Goal: Information Seeking & Learning: Learn about a topic

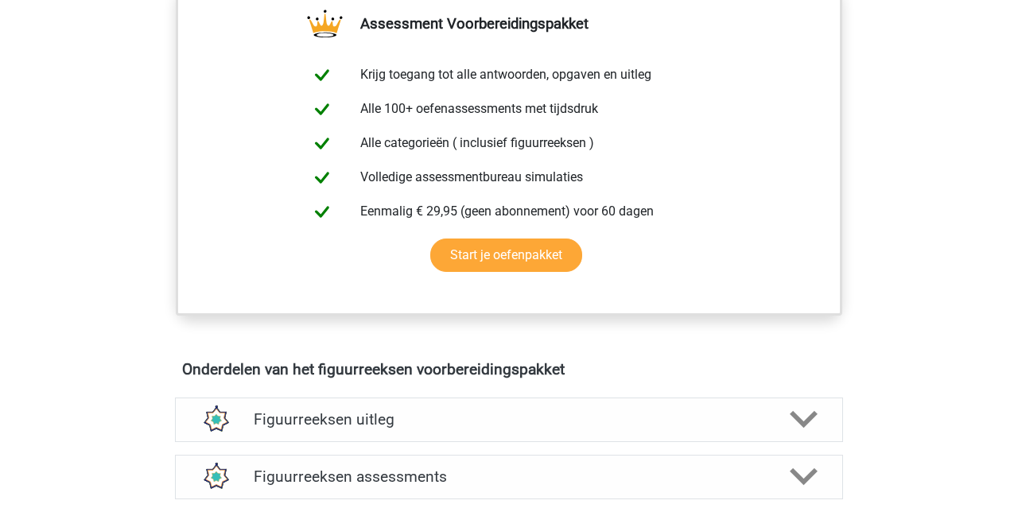
scroll to position [614, 0]
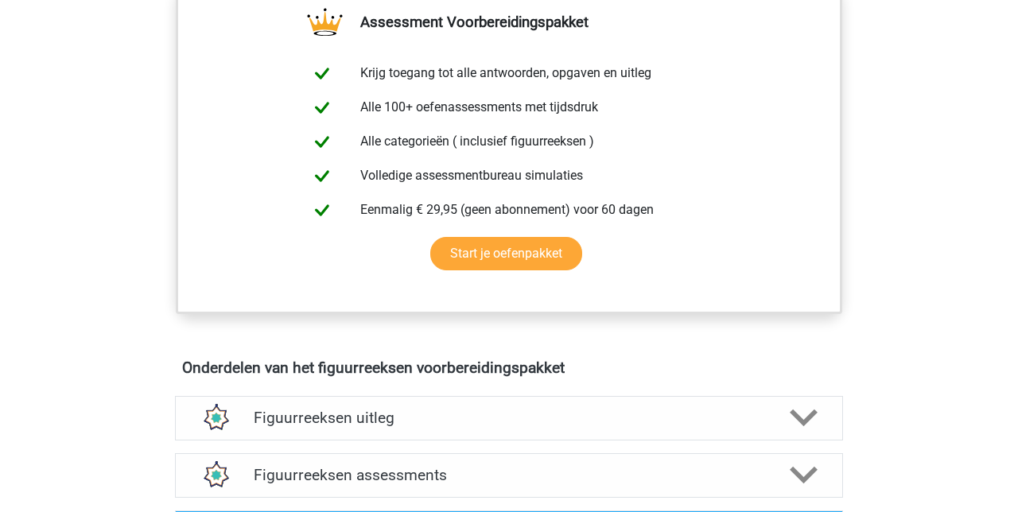
click at [805, 413] on icon at bounding box center [803, 418] width 28 height 28
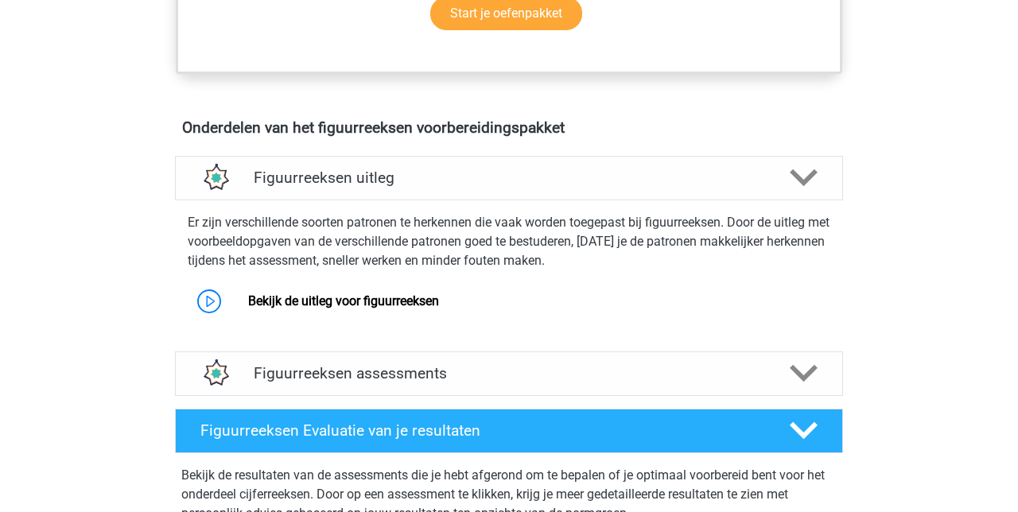
click at [367, 296] on link "Bekijk de uitleg voor figuurreeksen" at bounding box center [343, 300] width 191 height 15
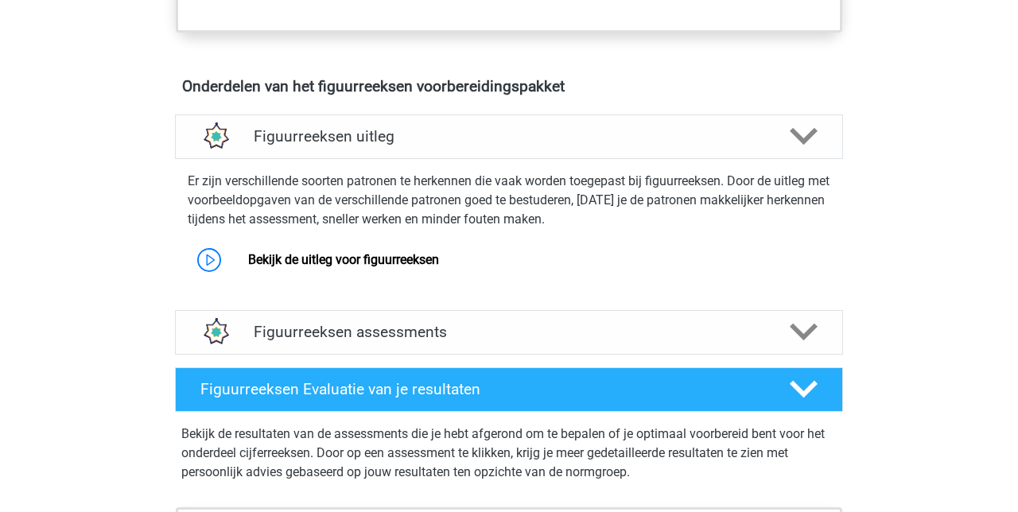
scroll to position [921, 0]
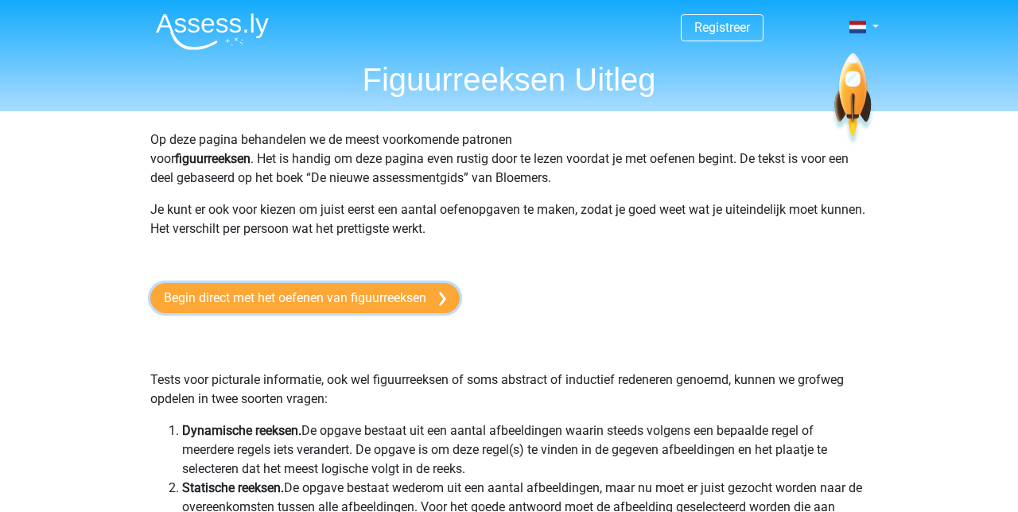
click at [414, 297] on link "Begin direct met het oefenen van figuurreeksen" at bounding box center [304, 298] width 309 height 30
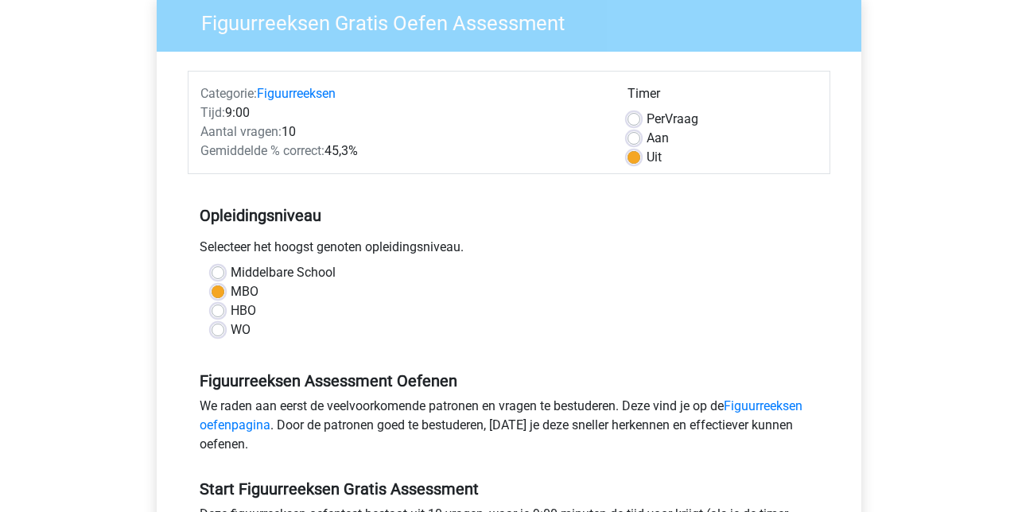
scroll to position [137, 0]
click at [775, 403] on link "Figuurreeksen oefenpagina" at bounding box center [501, 415] width 603 height 34
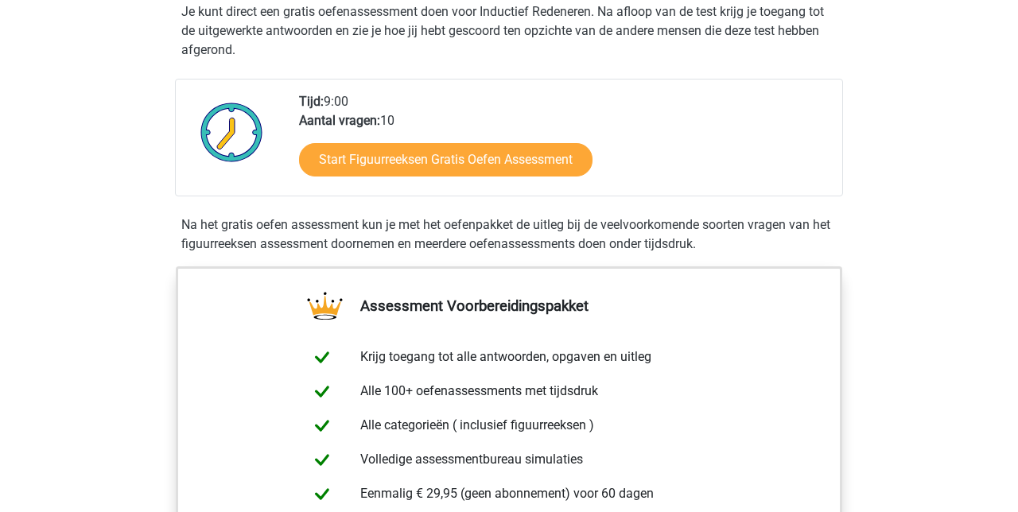
scroll to position [331, 0]
click at [508, 162] on link "Start Figuurreeksen Gratis Oefen Assessment" at bounding box center [445, 158] width 293 height 33
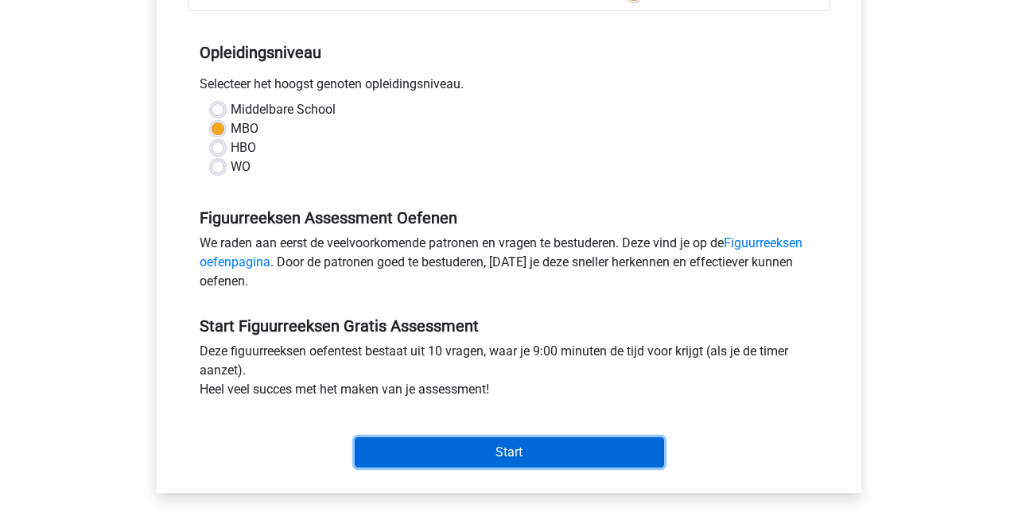
click at [513, 445] on input "Start" at bounding box center [509, 452] width 309 height 30
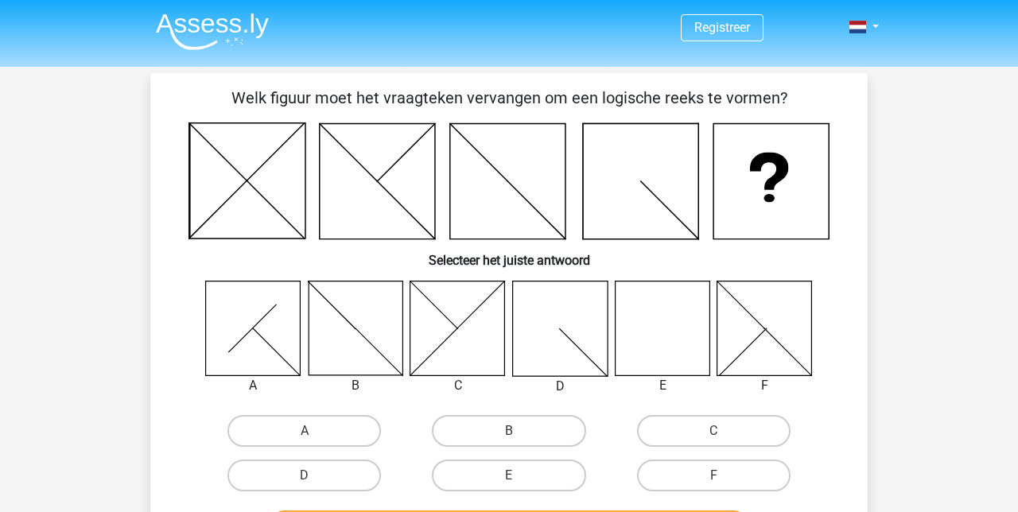
click at [518, 479] on input "E" at bounding box center [514, 480] width 10 height 10
radio input "true"
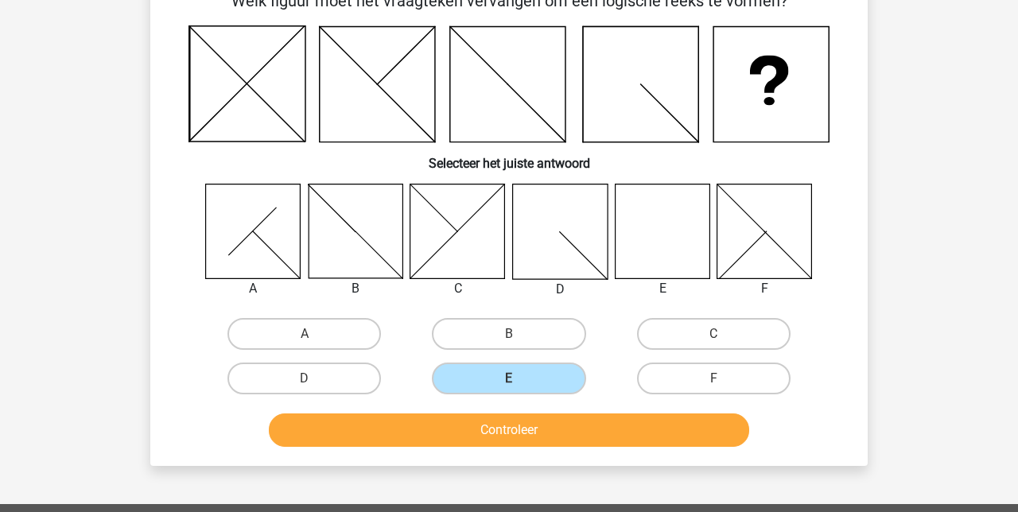
scroll to position [95, 0]
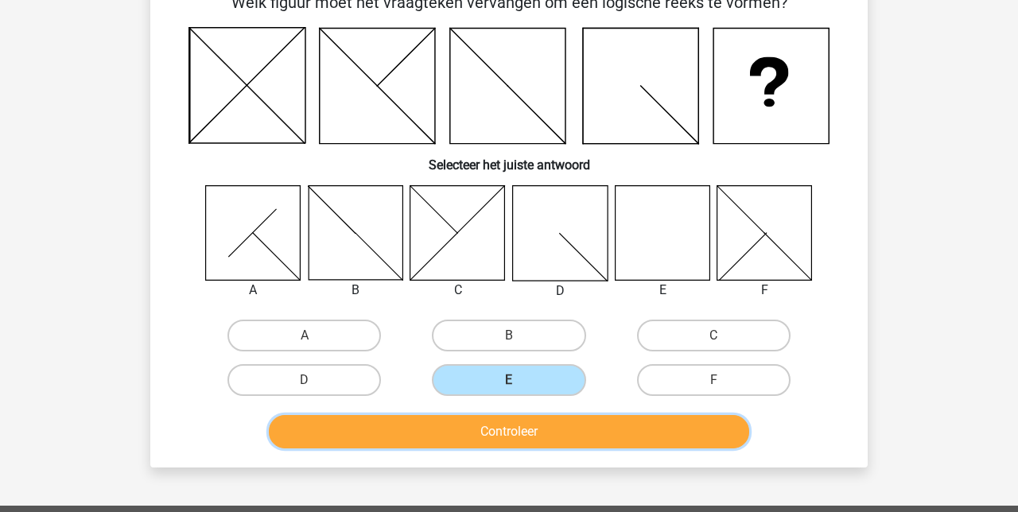
click at [522, 429] on button "Controleer" at bounding box center [509, 431] width 481 height 33
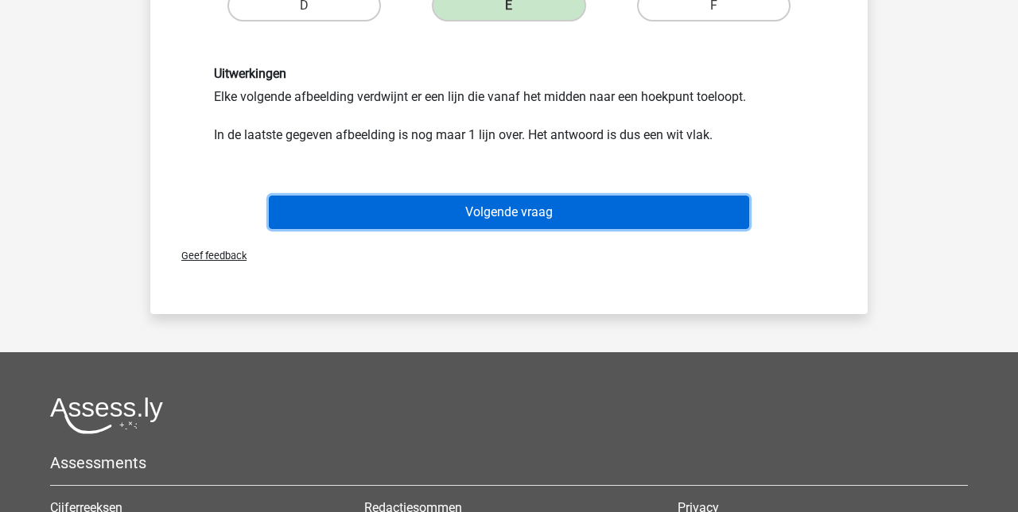
click at [496, 218] on button "Volgende vraag" at bounding box center [509, 212] width 481 height 33
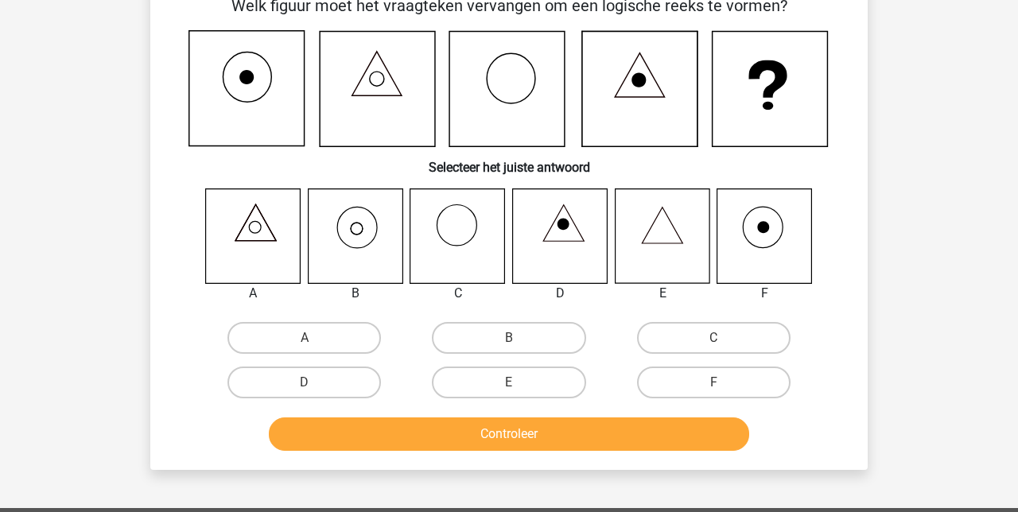
scroll to position [73, 0]
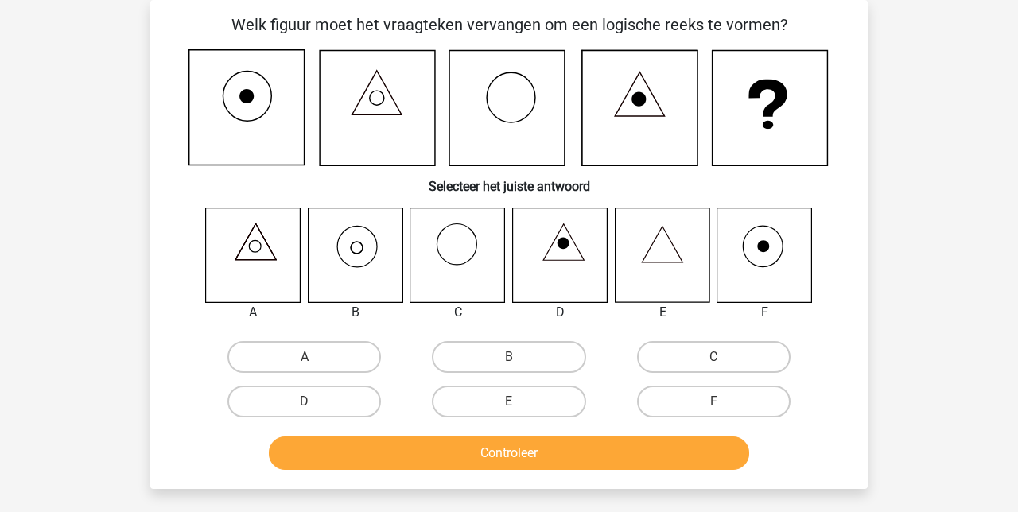
click at [929, 172] on div "Registreer Nederlands English" at bounding box center [509, 437] width 1018 height 1020
click at [713, 351] on label "C" at bounding box center [713, 357] width 153 height 32
click at [713, 357] on input "C" at bounding box center [718, 362] width 10 height 10
radio input "true"
click at [697, 356] on label "C" at bounding box center [713, 357] width 153 height 32
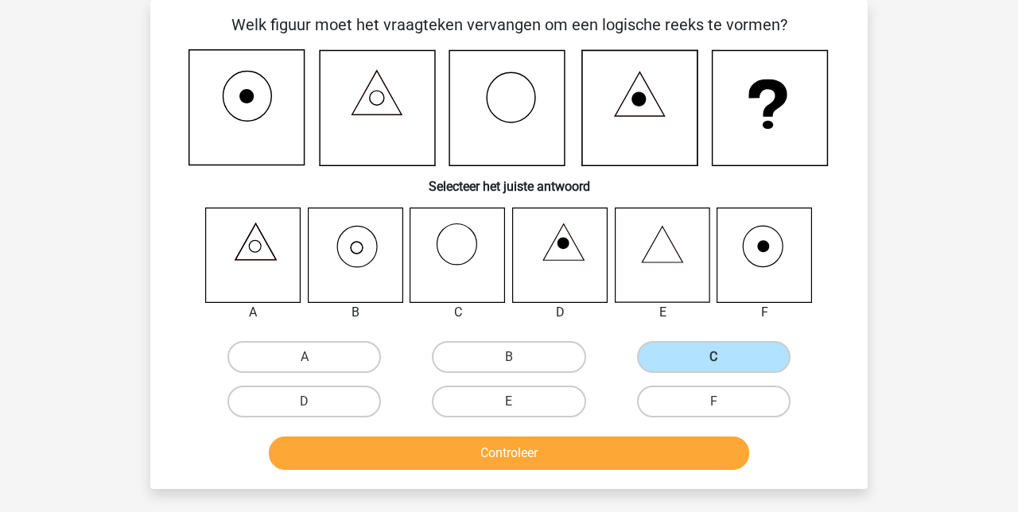
click at [713, 357] on input "C" at bounding box center [718, 362] width 10 height 10
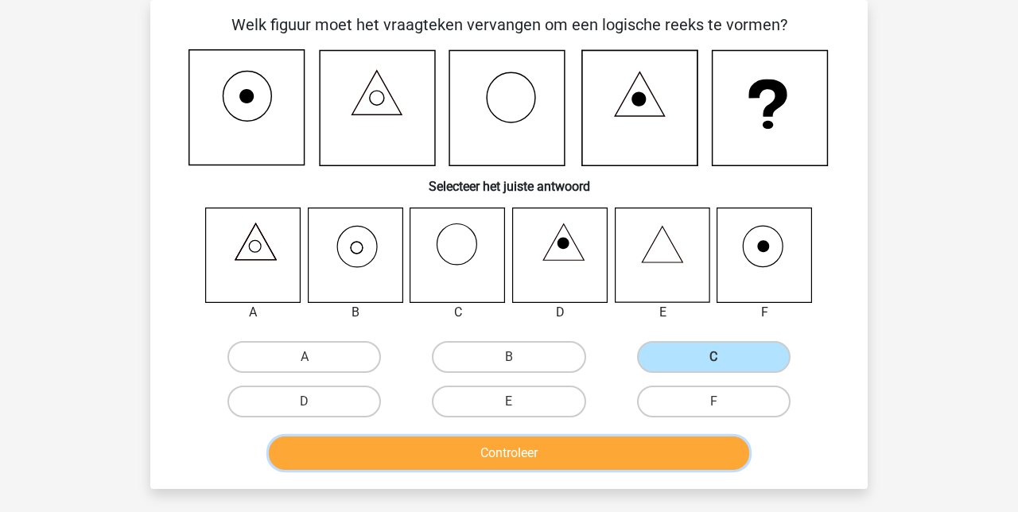
click at [522, 460] on button "Controleer" at bounding box center [509, 452] width 481 height 33
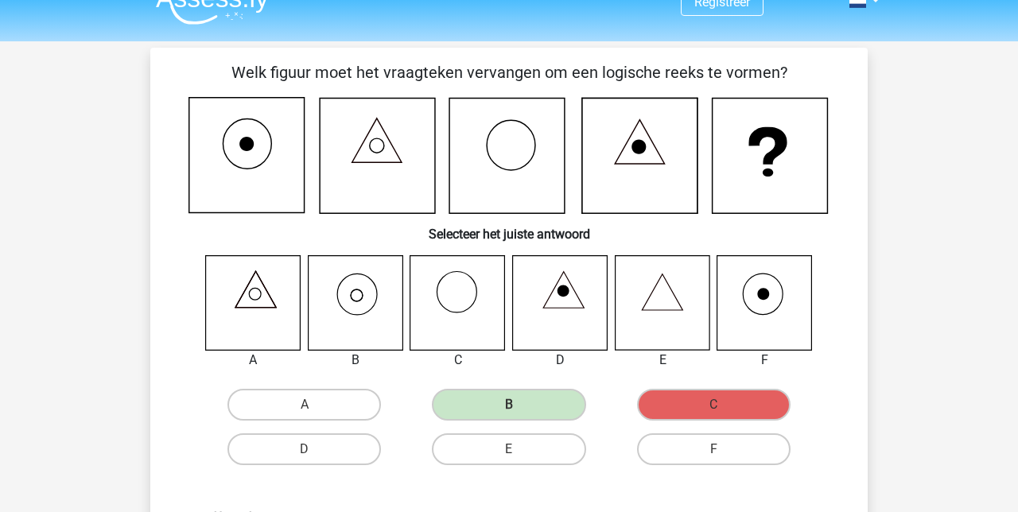
scroll to position [27, 0]
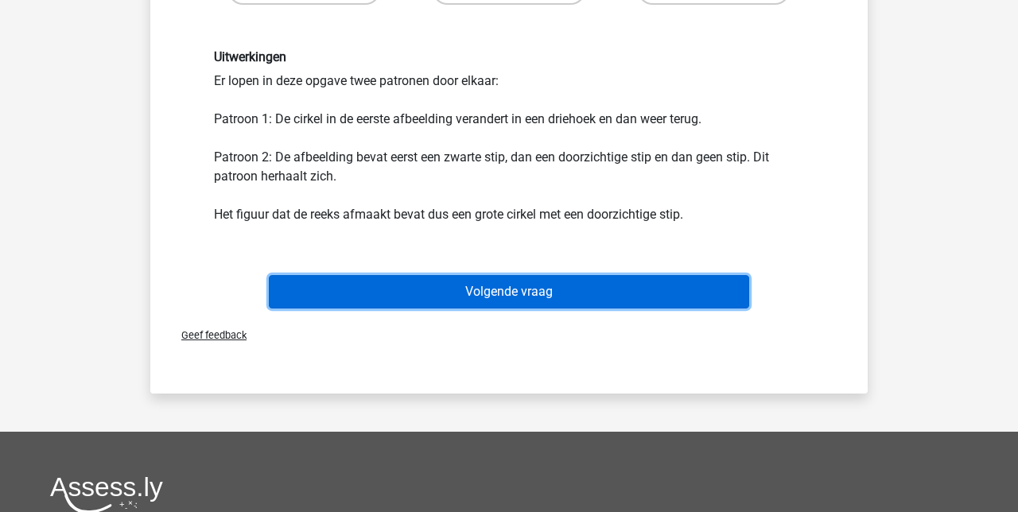
click at [513, 294] on button "Volgende vraag" at bounding box center [509, 291] width 481 height 33
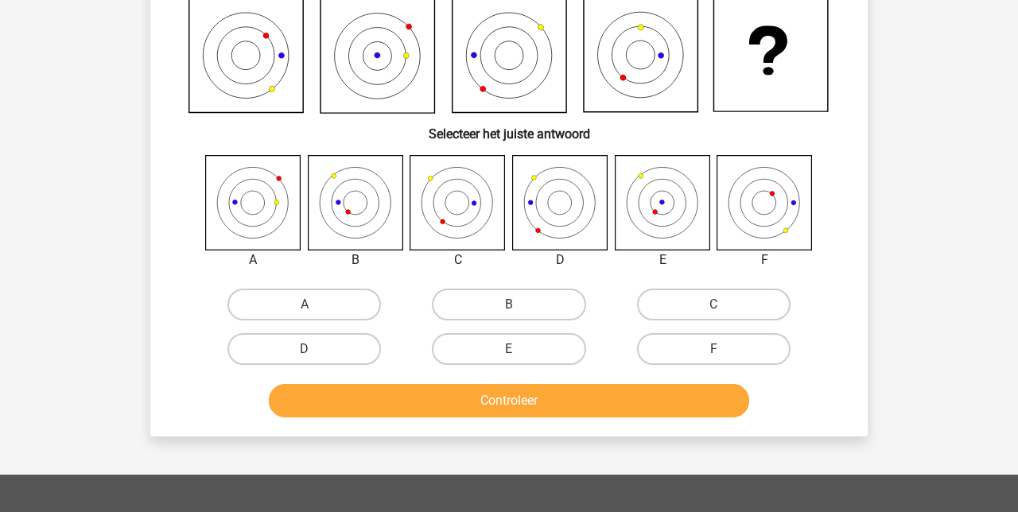
scroll to position [73, 0]
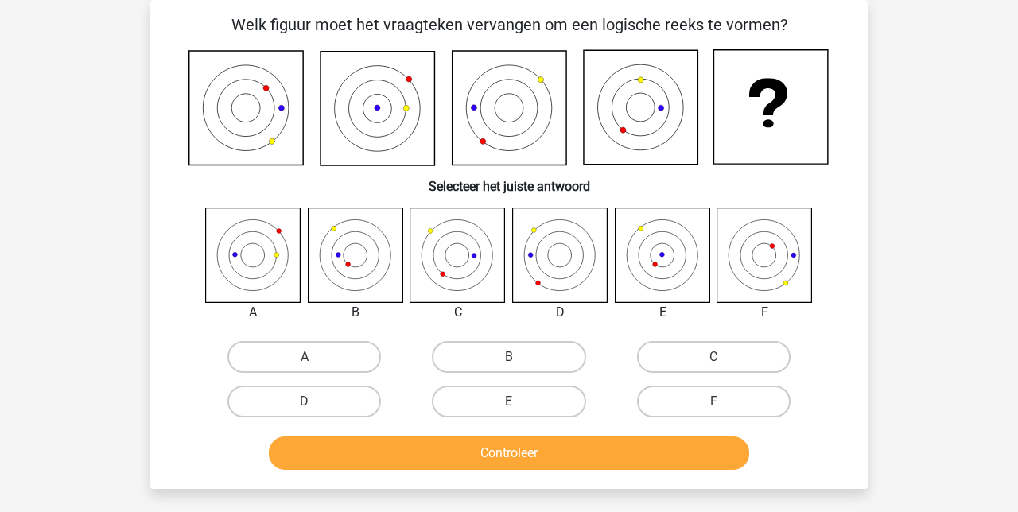
click at [992, 173] on div "Registreer Nederlands English" at bounding box center [509, 437] width 1018 height 1020
click at [953, 59] on div "Registreer Nederlands English" at bounding box center [509, 437] width 1018 height 1020
click at [925, 219] on div "Registreer Nederlands English" at bounding box center [509, 437] width 1018 height 1020
click at [323, 398] on label "D" at bounding box center [303, 402] width 153 height 32
click at [315, 401] on input "D" at bounding box center [309, 406] width 10 height 10
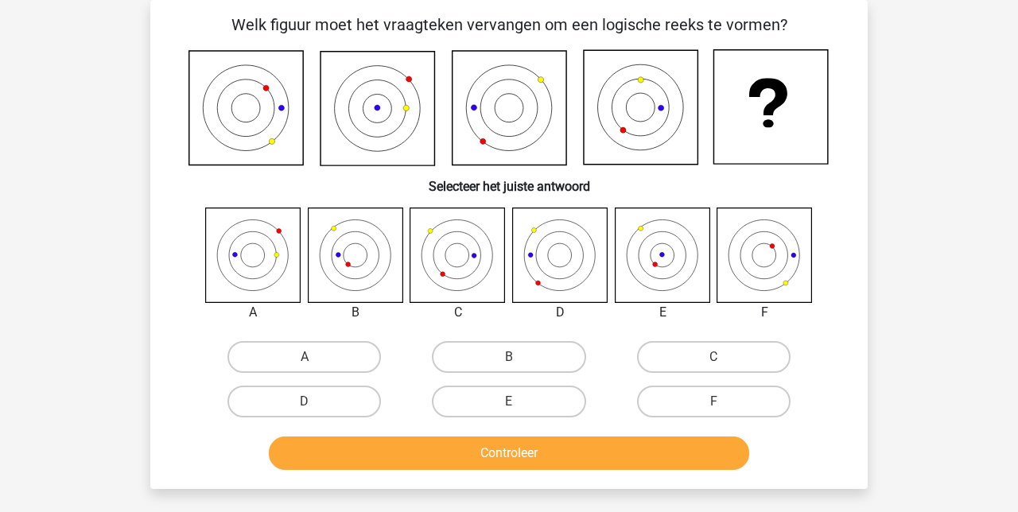
radio input "true"
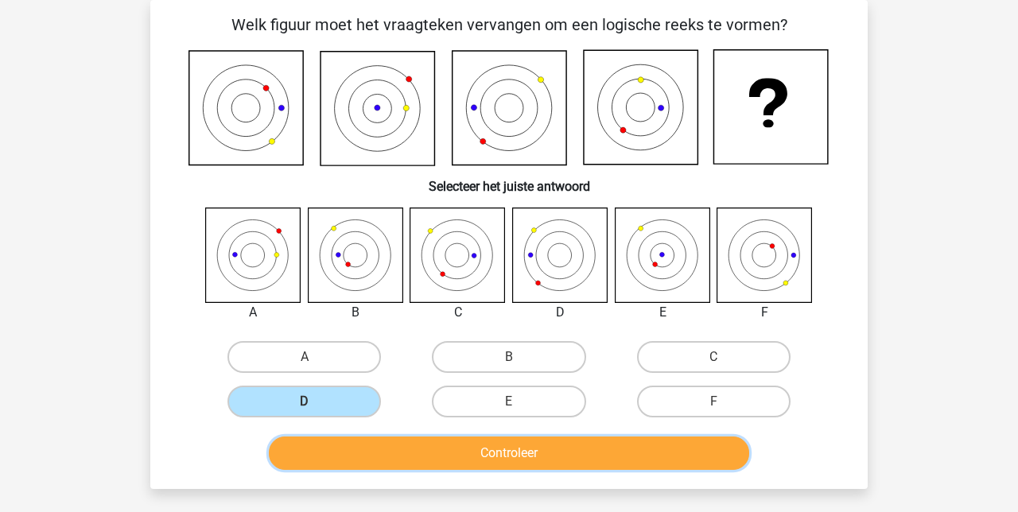
click at [522, 453] on button "Controleer" at bounding box center [509, 452] width 481 height 33
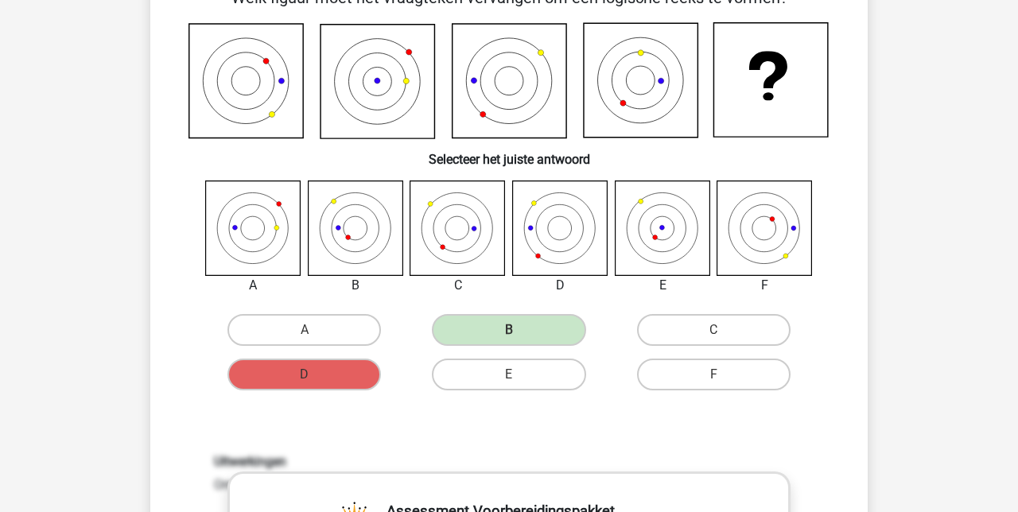
scroll to position [101, 0]
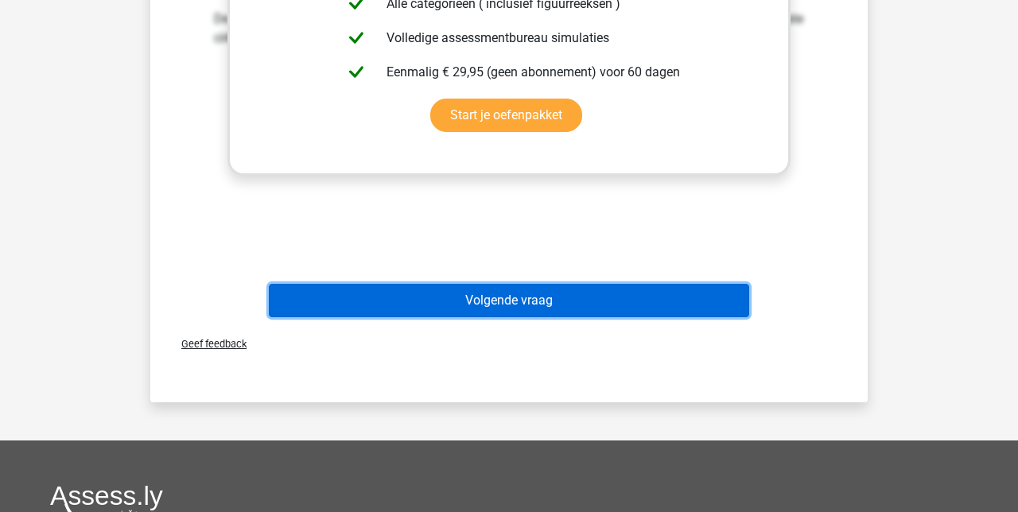
click at [510, 293] on button "Volgende vraag" at bounding box center [509, 300] width 481 height 33
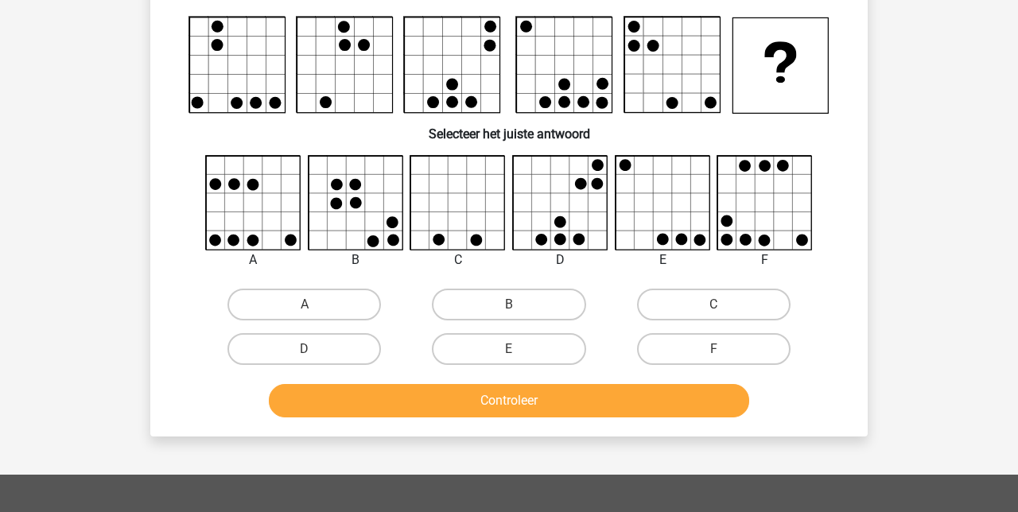
scroll to position [73, 0]
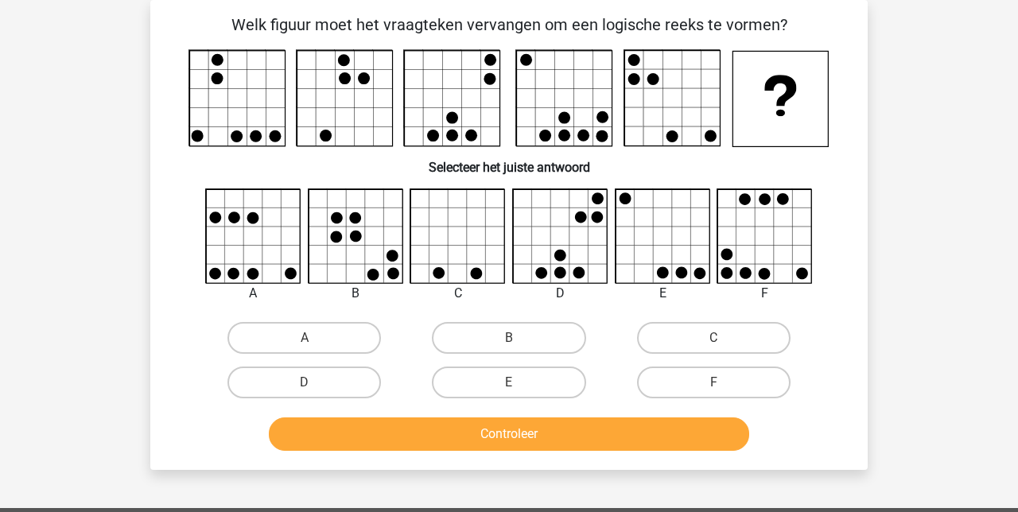
click at [801, 109] on rect at bounding box center [780, 99] width 95 height 95
click at [250, 246] on icon at bounding box center [253, 236] width 95 height 95
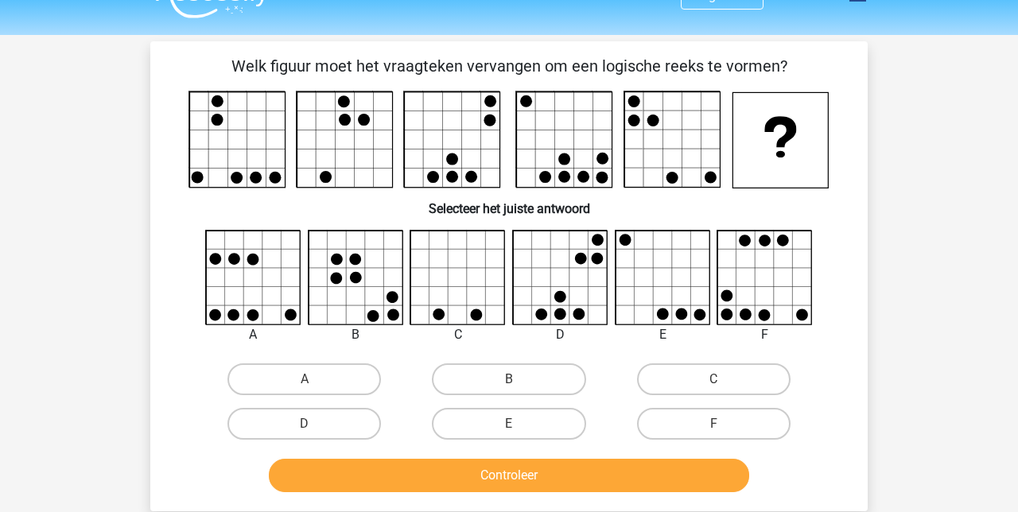
scroll to position [34, 0]
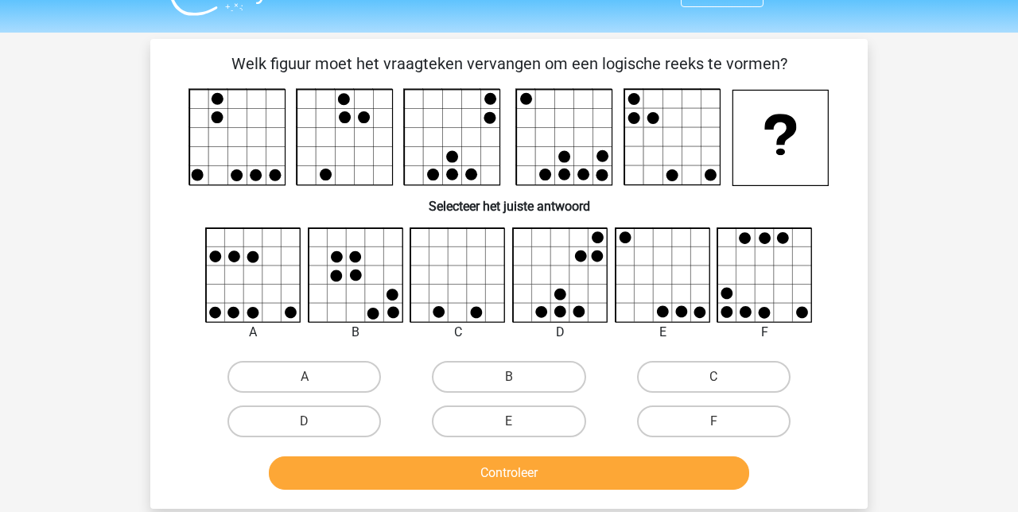
click at [799, 142] on rect at bounding box center [780, 138] width 95 height 95
click at [781, 140] on icon at bounding box center [781, 129] width 32 height 31
click at [766, 272] on icon at bounding box center [765, 275] width 95 height 95
click at [676, 275] on icon at bounding box center [662, 275] width 95 height 95
click at [323, 372] on label "A" at bounding box center [303, 377] width 153 height 32
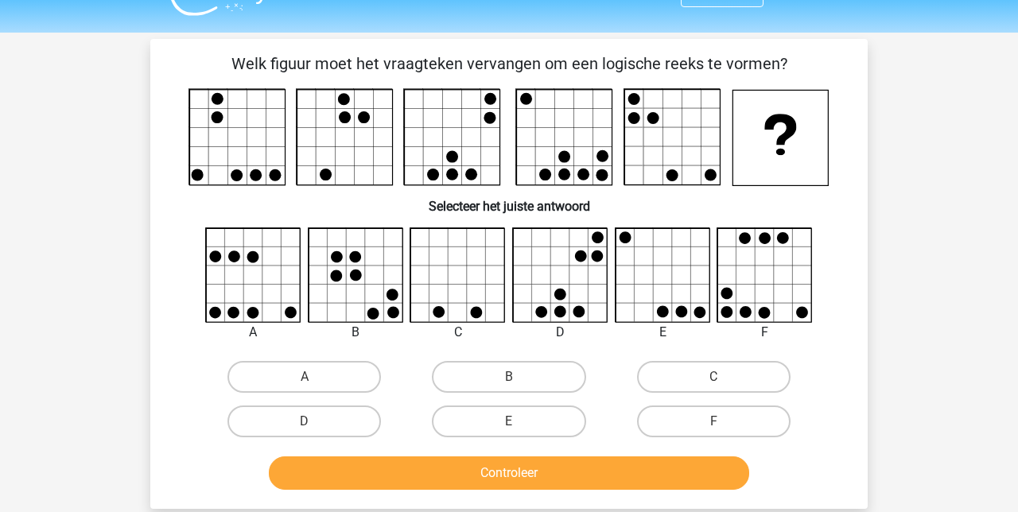
click at [315, 377] on input "A" at bounding box center [309, 382] width 10 height 10
radio input "true"
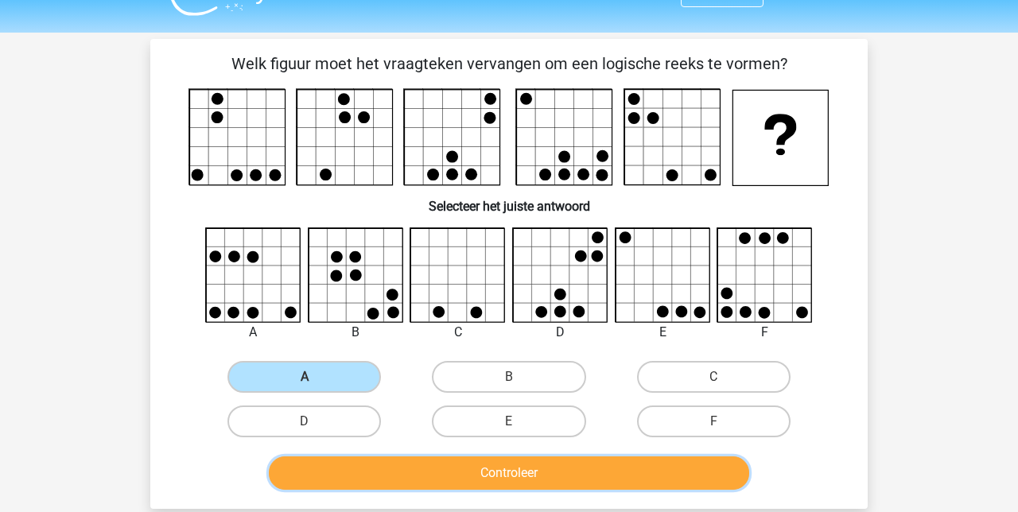
click at [507, 467] on button "Controleer" at bounding box center [509, 472] width 481 height 33
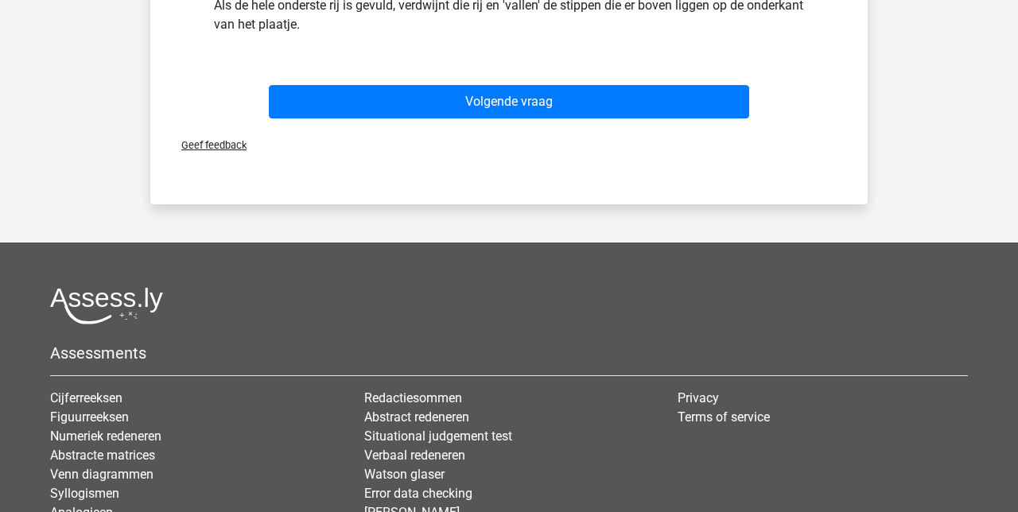
scroll to position [612, 0]
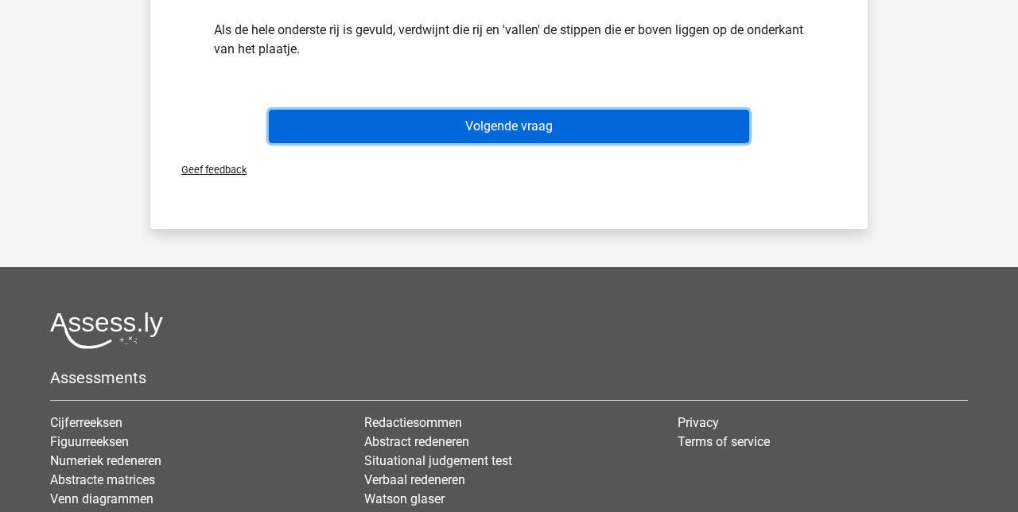
click at [495, 119] on button "Volgende vraag" at bounding box center [509, 126] width 481 height 33
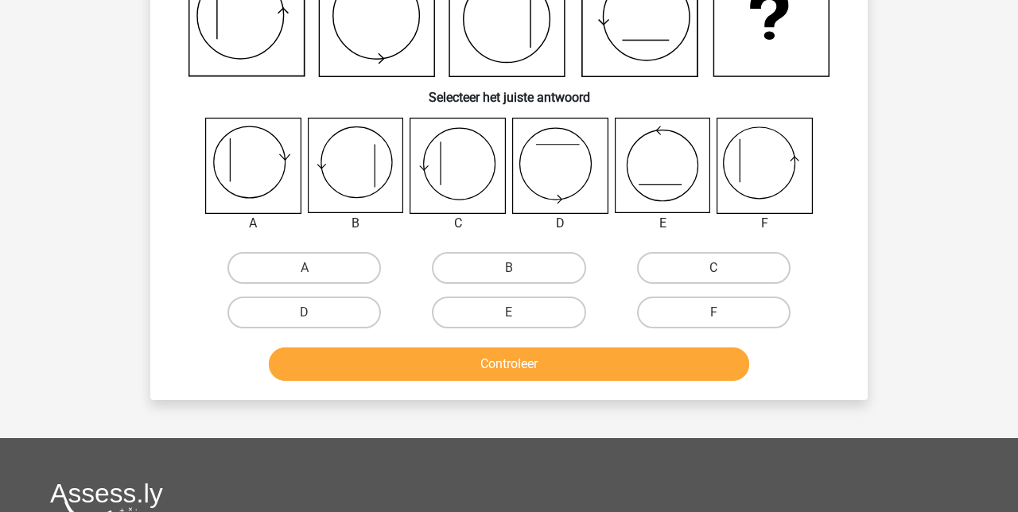
scroll to position [73, 0]
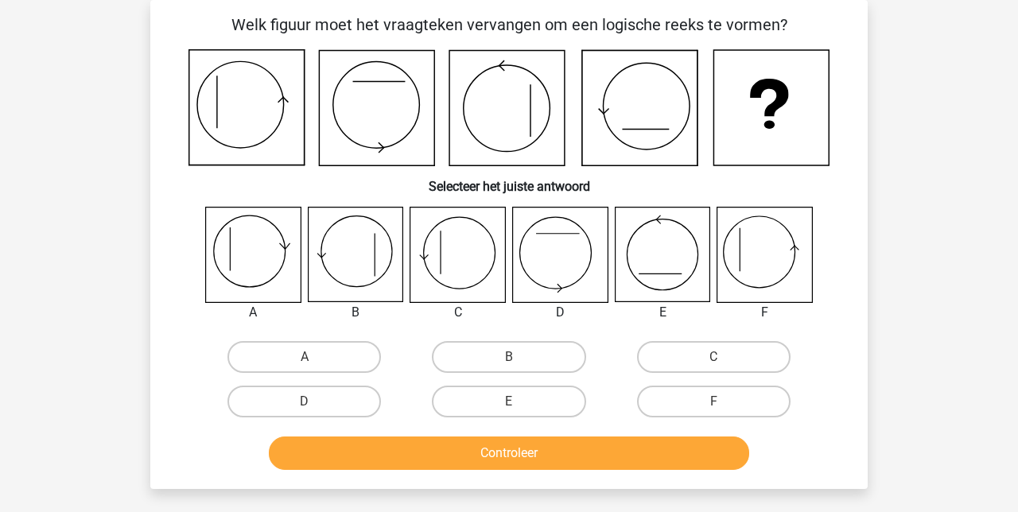
click at [1016, 151] on div "Registreer Nederlands English" at bounding box center [509, 437] width 1018 height 1020
click at [308, 351] on label "A" at bounding box center [303, 357] width 153 height 32
click at [308, 357] on input "A" at bounding box center [309, 362] width 10 height 10
radio input "true"
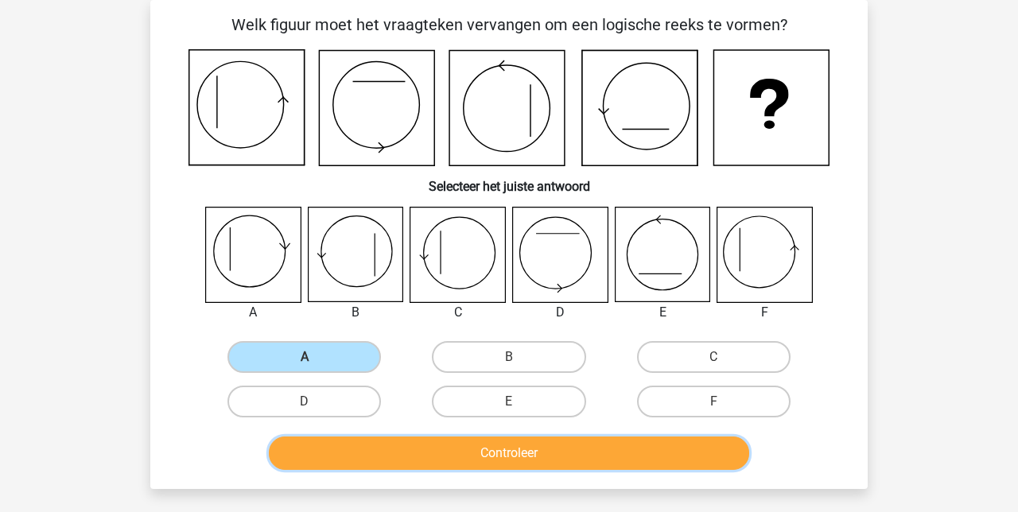
click at [514, 450] on button "Controleer" at bounding box center [509, 452] width 481 height 33
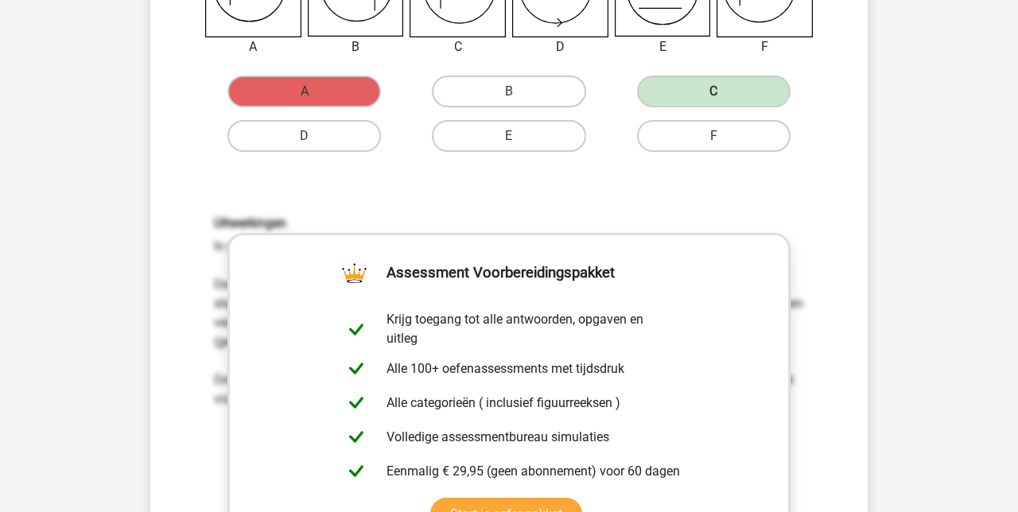
scroll to position [339, 0]
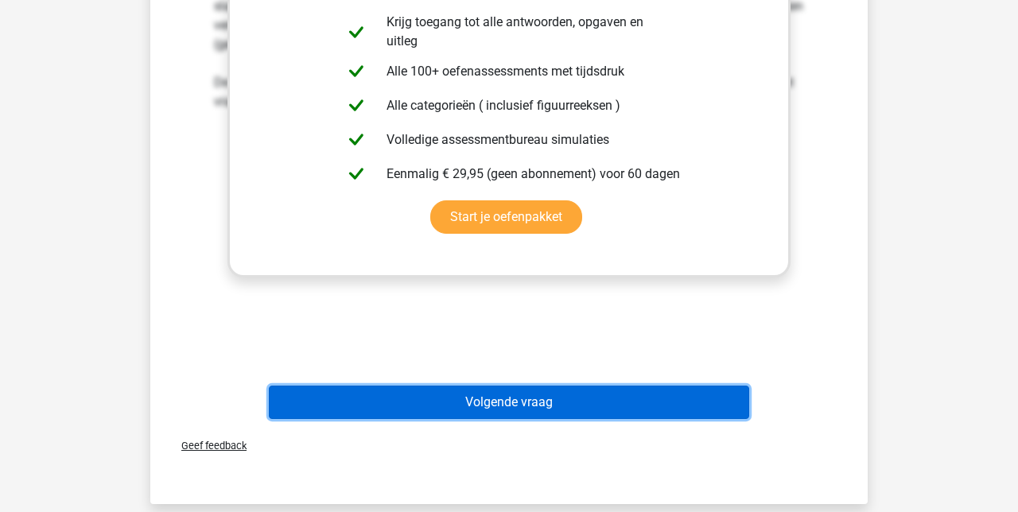
click at [503, 408] on button "Volgende vraag" at bounding box center [509, 402] width 481 height 33
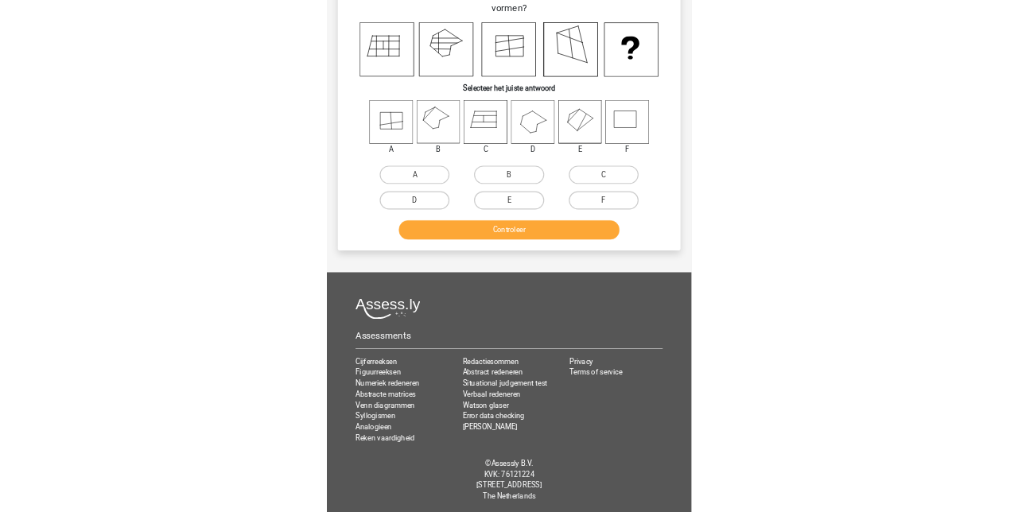
scroll to position [97, 0]
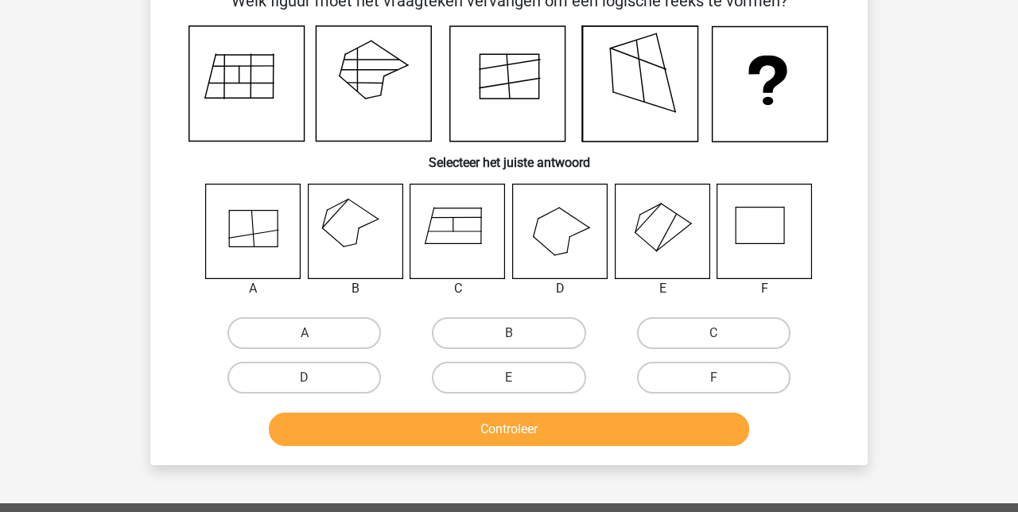
click at [393, 86] on icon at bounding box center [373, 83] width 115 height 115
click at [511, 331] on label "B" at bounding box center [508, 333] width 153 height 32
click at [511, 333] on input "B" at bounding box center [514, 338] width 10 height 10
radio input "true"
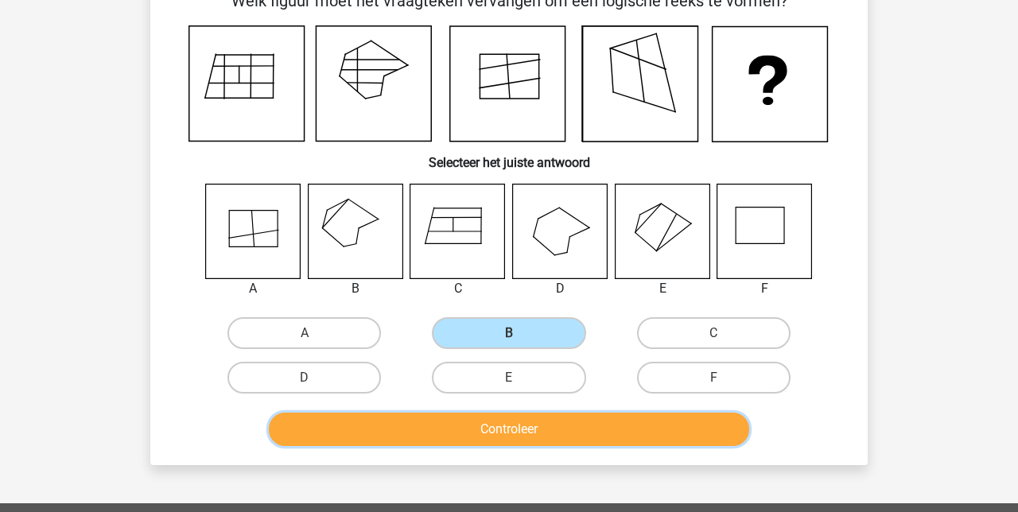
click at [529, 425] on button "Controleer" at bounding box center [509, 429] width 481 height 33
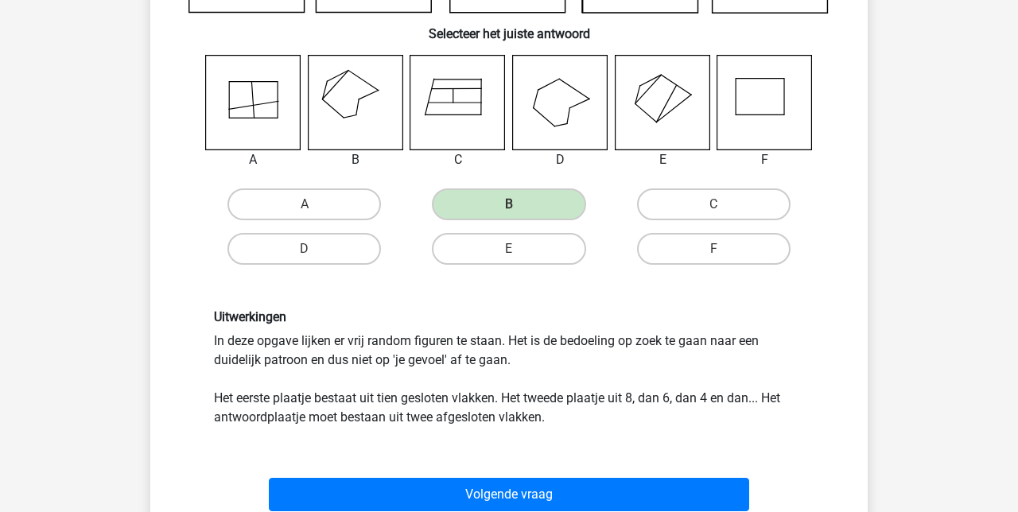
scroll to position [227, 0]
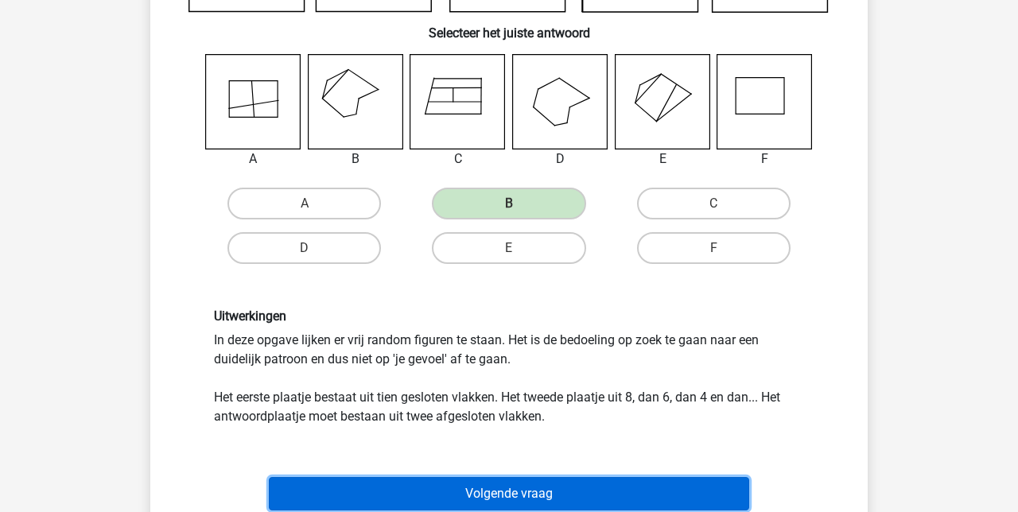
click at [518, 487] on button "Volgende vraag" at bounding box center [509, 493] width 481 height 33
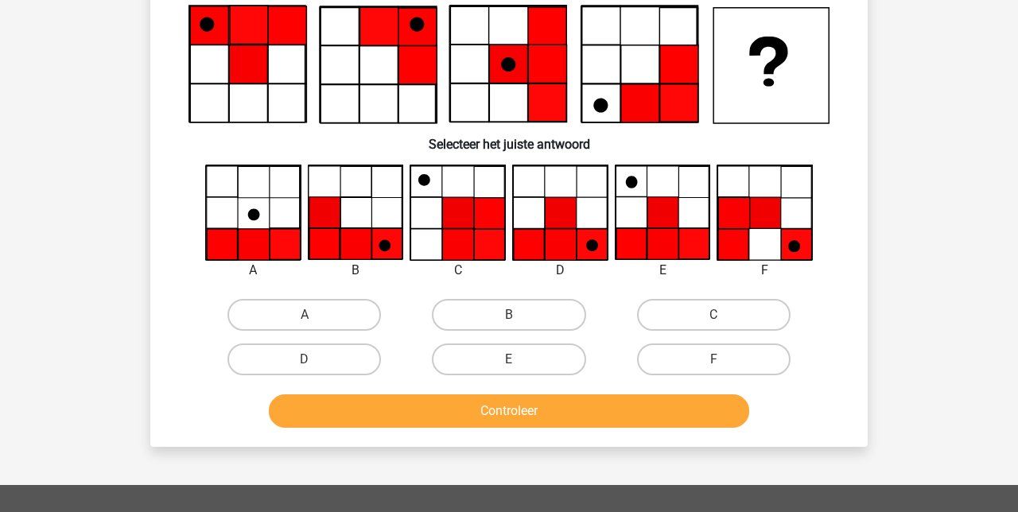
scroll to position [73, 0]
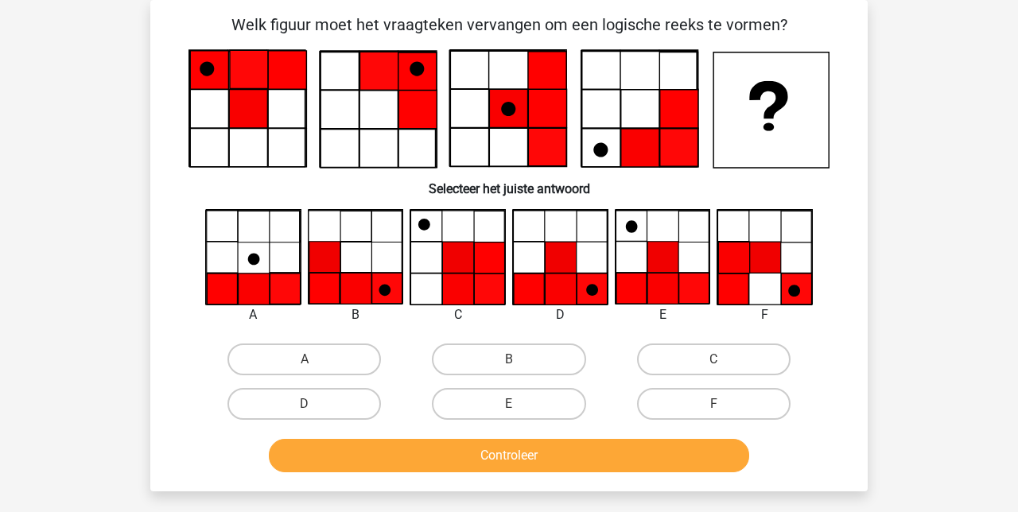
click at [975, 149] on div "Registreer Nederlands English" at bounding box center [509, 438] width 1018 height 1022
click at [526, 402] on label "E" at bounding box center [508, 404] width 153 height 32
click at [519, 404] on input "E" at bounding box center [514, 409] width 10 height 10
radio input "true"
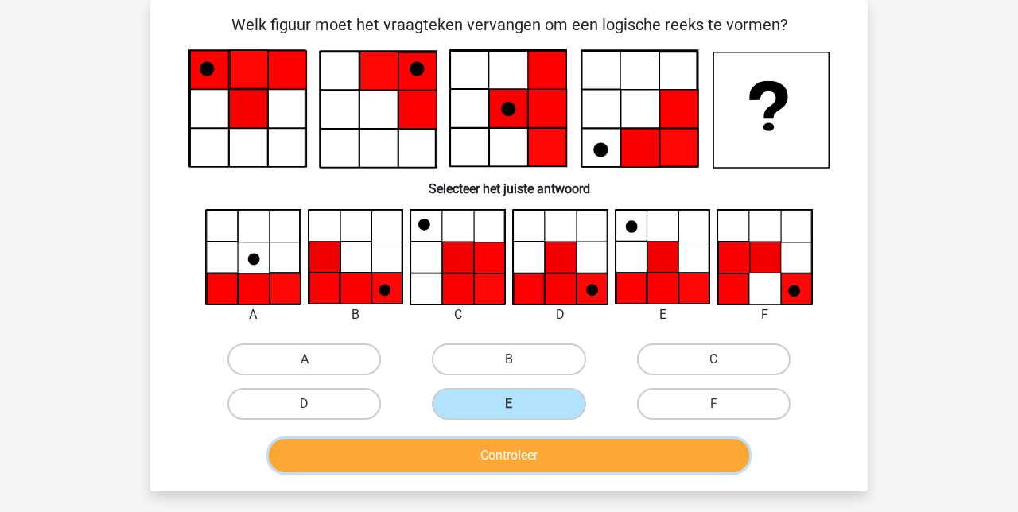
click at [534, 455] on button "Controleer" at bounding box center [509, 455] width 481 height 33
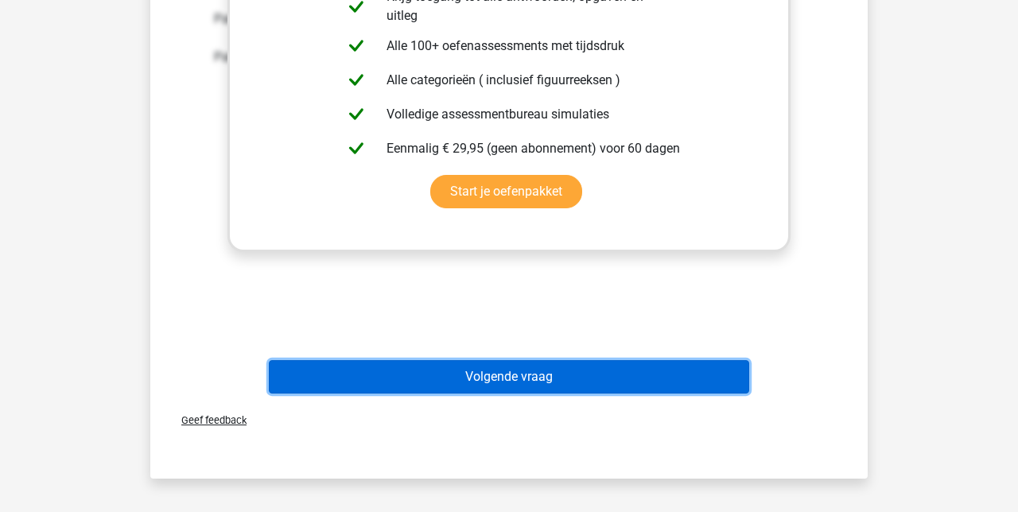
click at [518, 375] on button "Volgende vraag" at bounding box center [509, 376] width 481 height 33
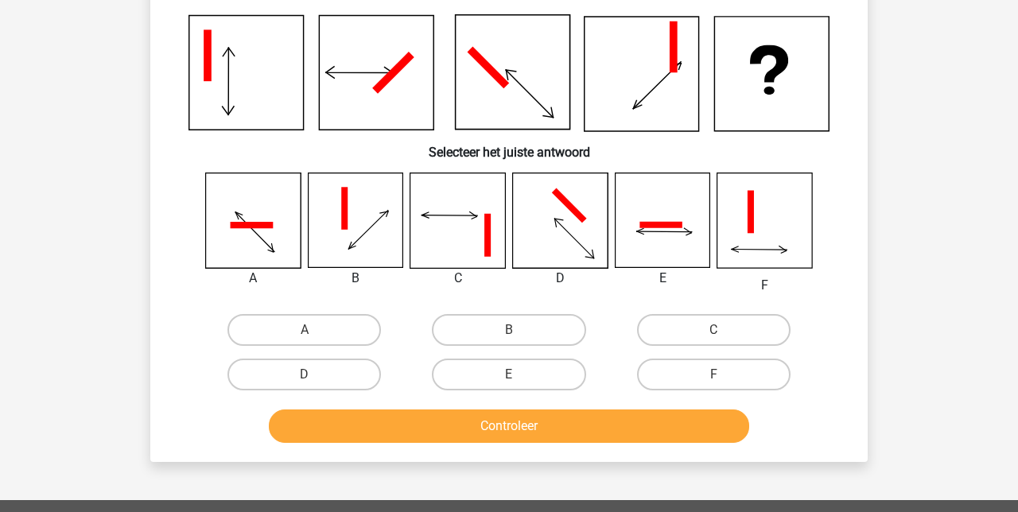
scroll to position [109, 0]
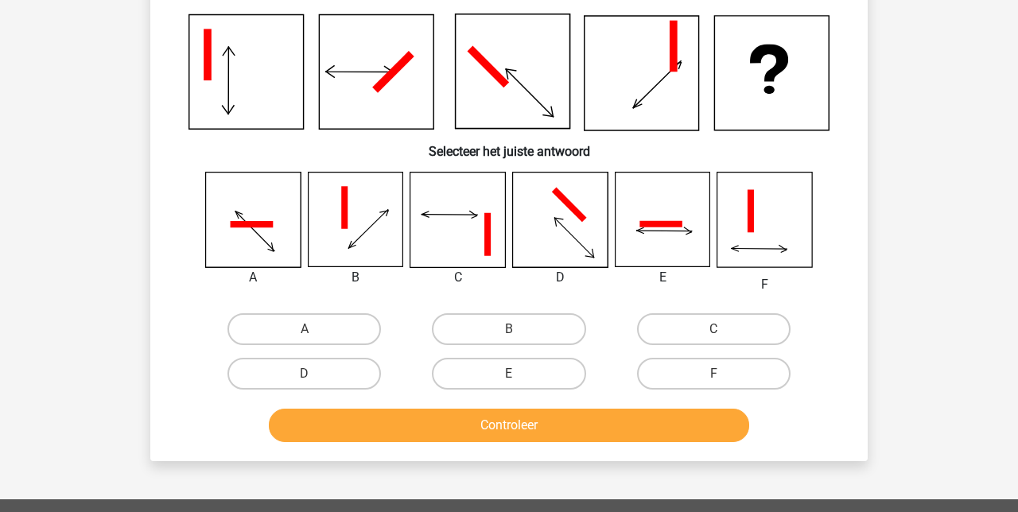
click at [914, 144] on div "Registreer Nederlands English" at bounding box center [509, 405] width 1018 height 1028
click at [313, 375] on input "D" at bounding box center [309, 379] width 10 height 10
radio input "true"
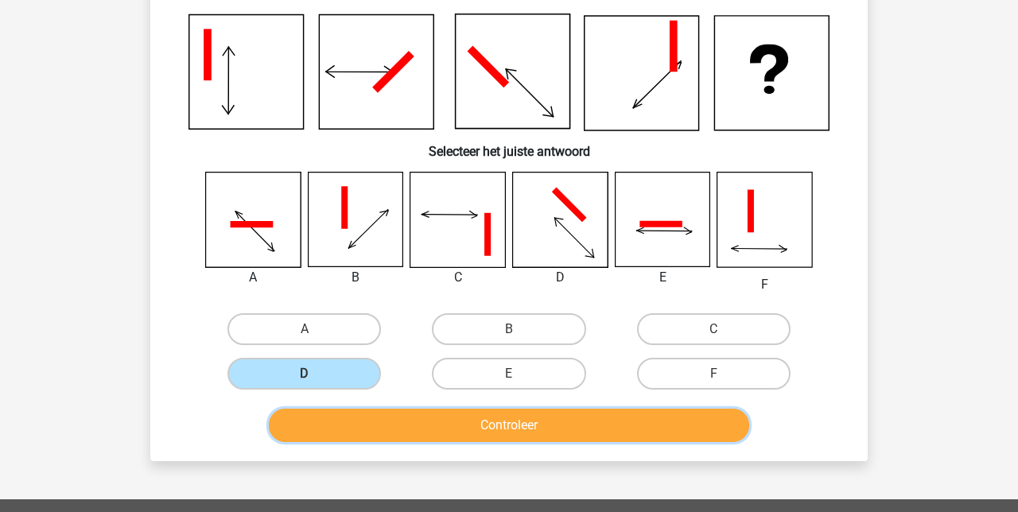
click at [514, 421] on button "Controleer" at bounding box center [509, 425] width 481 height 33
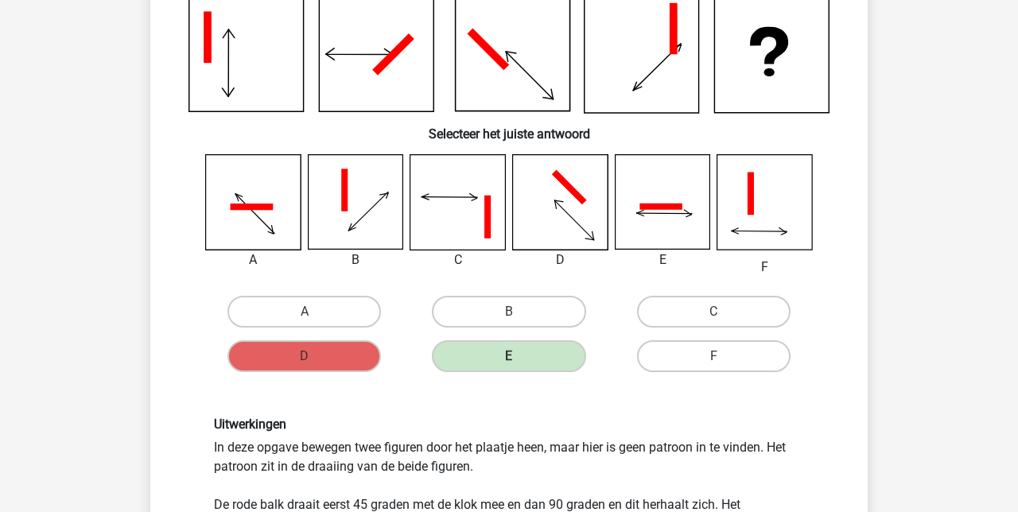
scroll to position [124, 0]
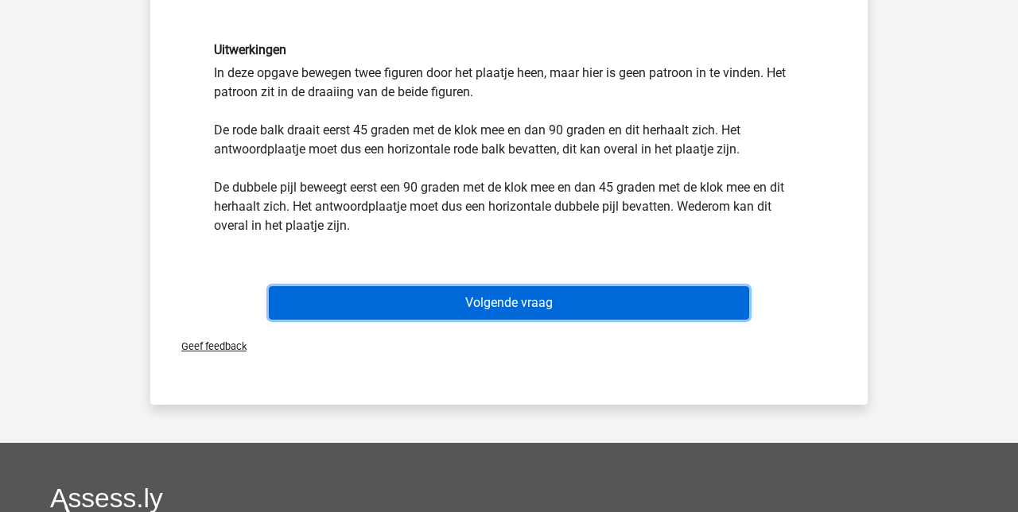
click at [500, 303] on button "Volgende vraag" at bounding box center [509, 302] width 481 height 33
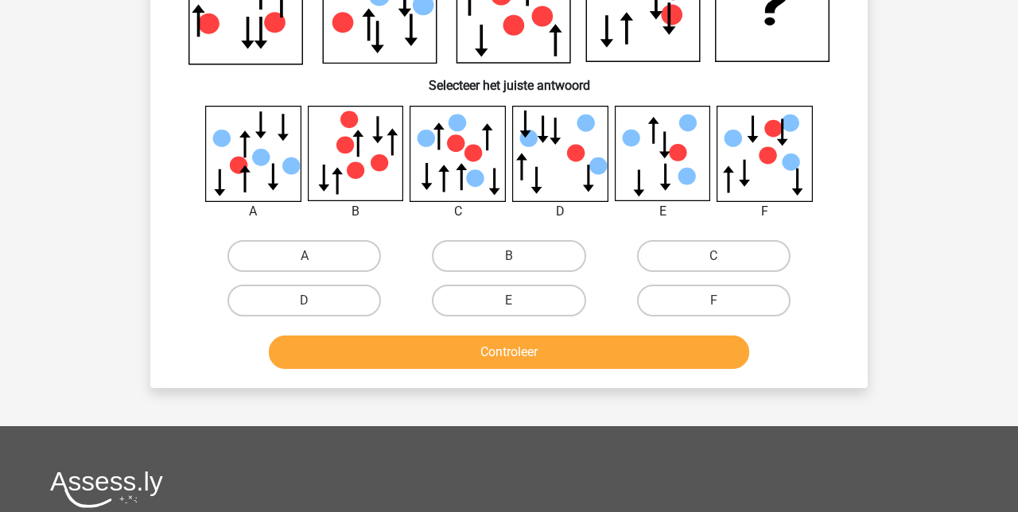
scroll to position [73, 0]
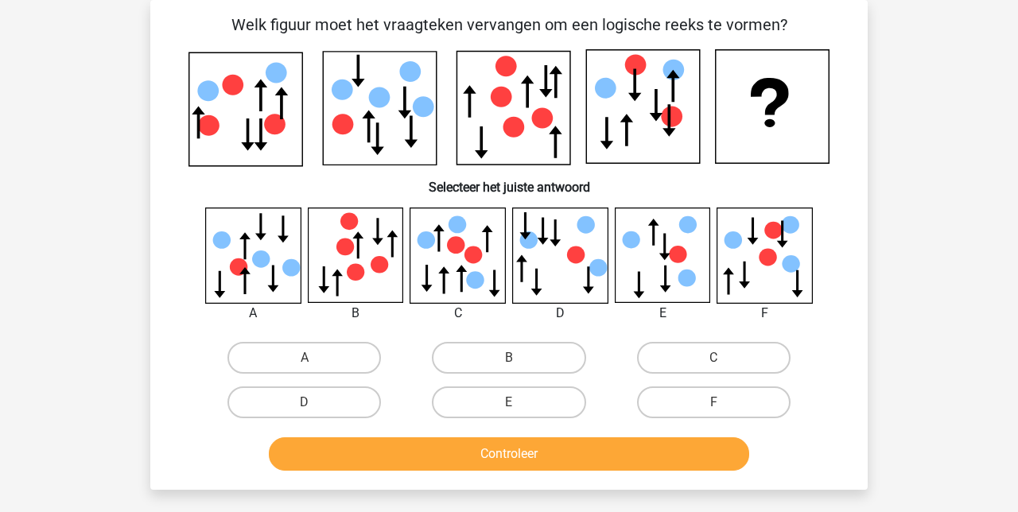
click at [946, 134] on div "Registreer Nederlands English" at bounding box center [509, 437] width 1018 height 1021
click at [952, 196] on div "Registreer Nederlands English" at bounding box center [509, 437] width 1018 height 1021
click at [948, 196] on div "Registreer Nederlands English" at bounding box center [509, 437] width 1018 height 1021
click at [897, 189] on div "Registreer Nederlands English" at bounding box center [509, 437] width 1018 height 1021
click at [508, 361] on label "B" at bounding box center [508, 358] width 153 height 32
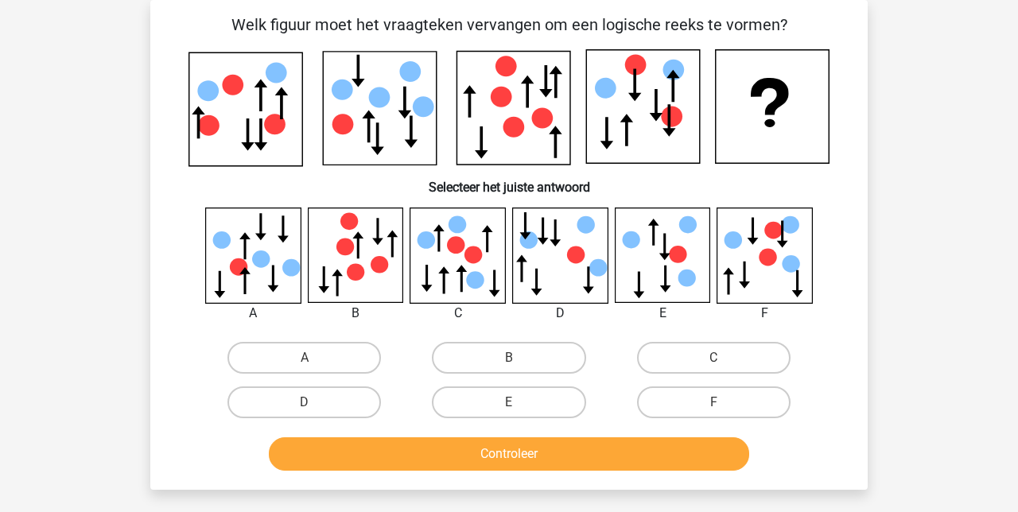
click at [509, 361] on input "B" at bounding box center [514, 363] width 10 height 10
radio input "true"
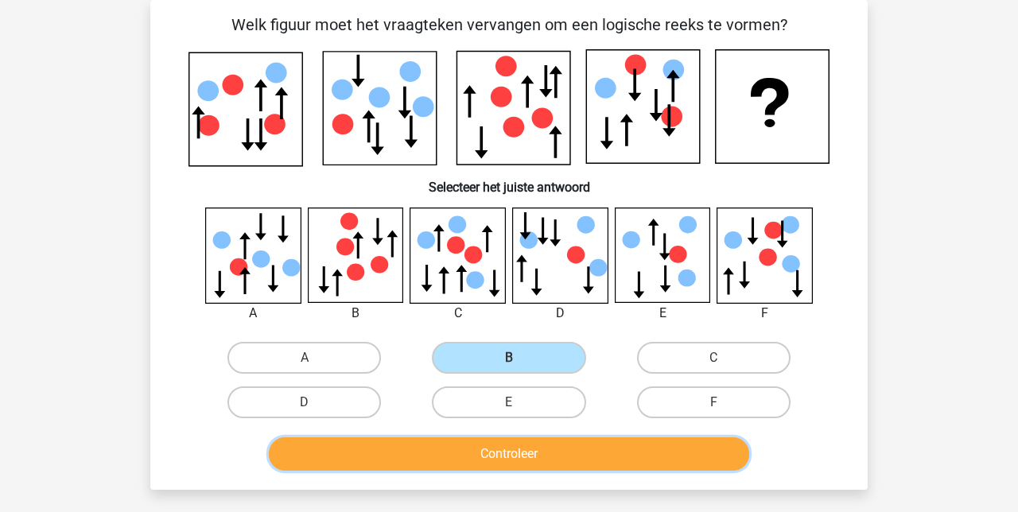
click at [529, 450] on button "Controleer" at bounding box center [509, 453] width 481 height 33
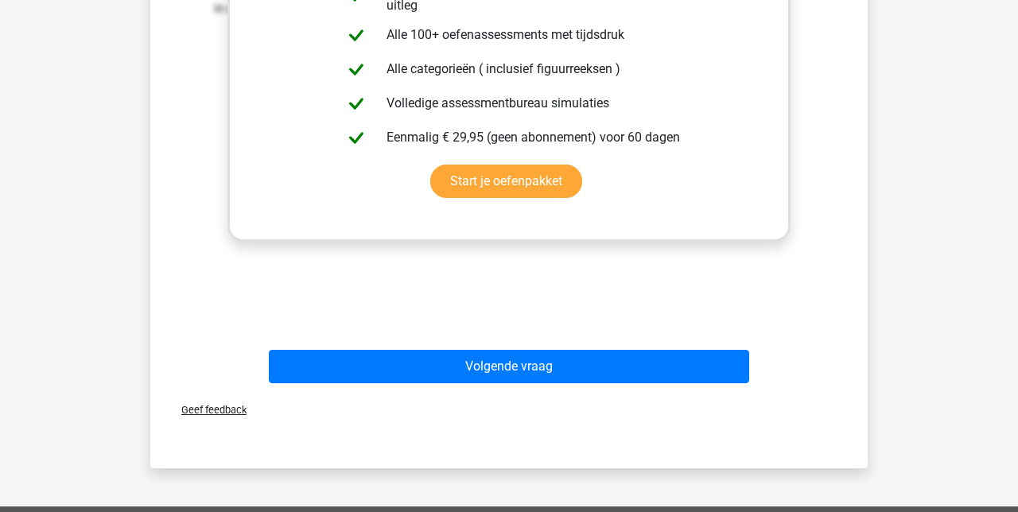
scroll to position [673, 0]
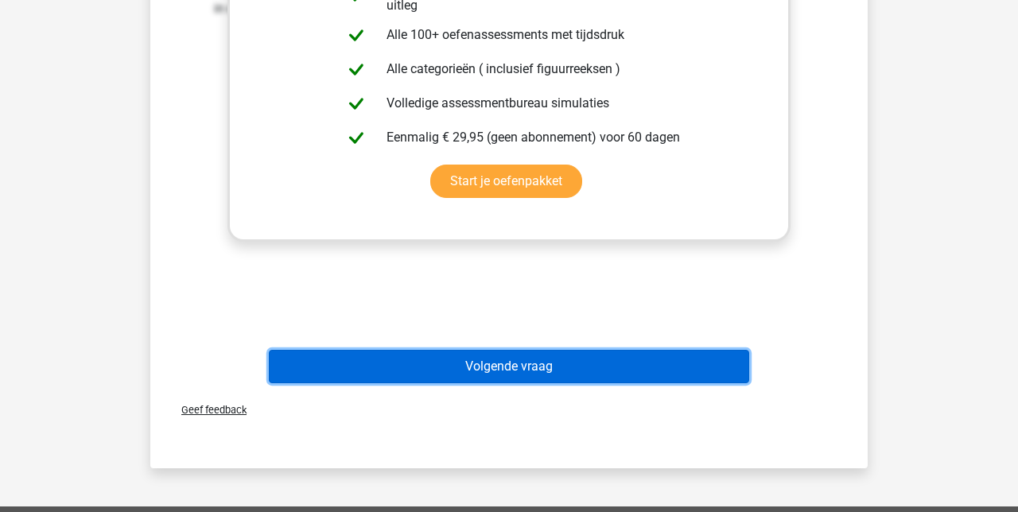
click at [522, 362] on button "Volgende vraag" at bounding box center [509, 366] width 481 height 33
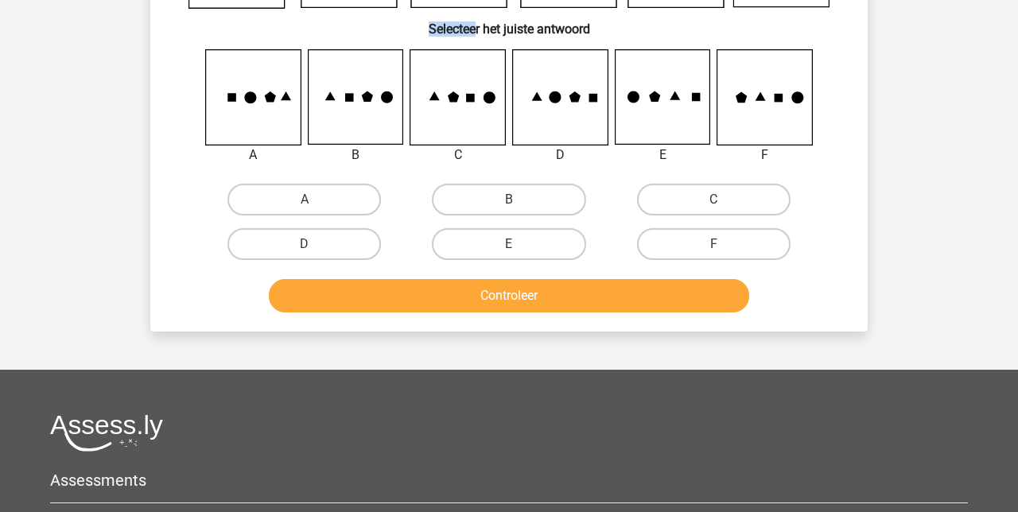
scroll to position [212, 0]
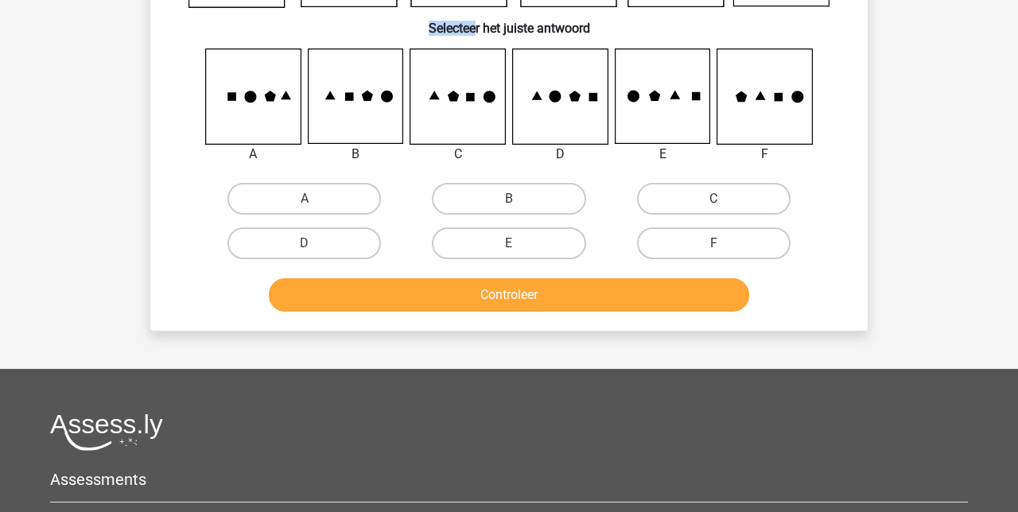
click at [322, 193] on label "A" at bounding box center [303, 199] width 153 height 32
click at [315, 199] on input "A" at bounding box center [309, 204] width 10 height 10
radio input "true"
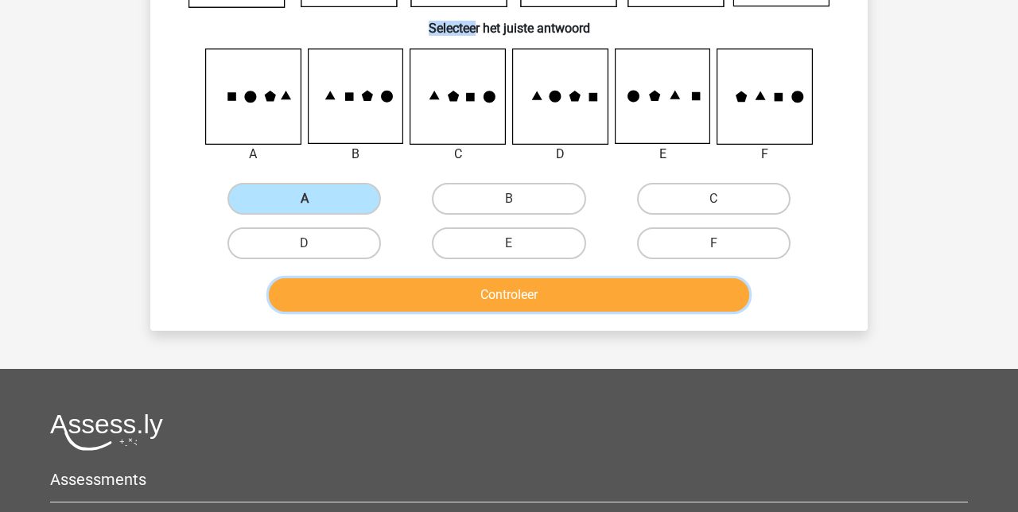
click at [510, 296] on button "Controleer" at bounding box center [509, 294] width 481 height 33
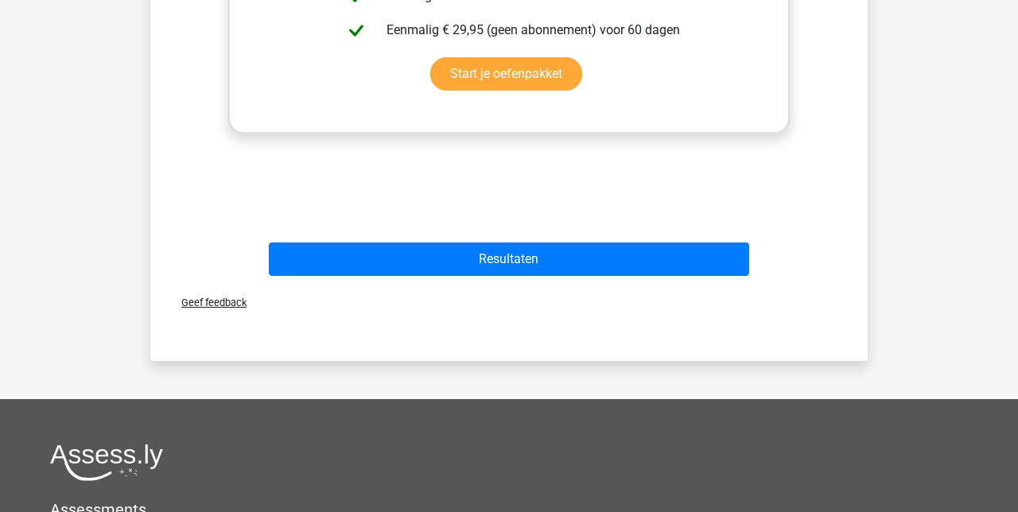
scroll to position [762, 0]
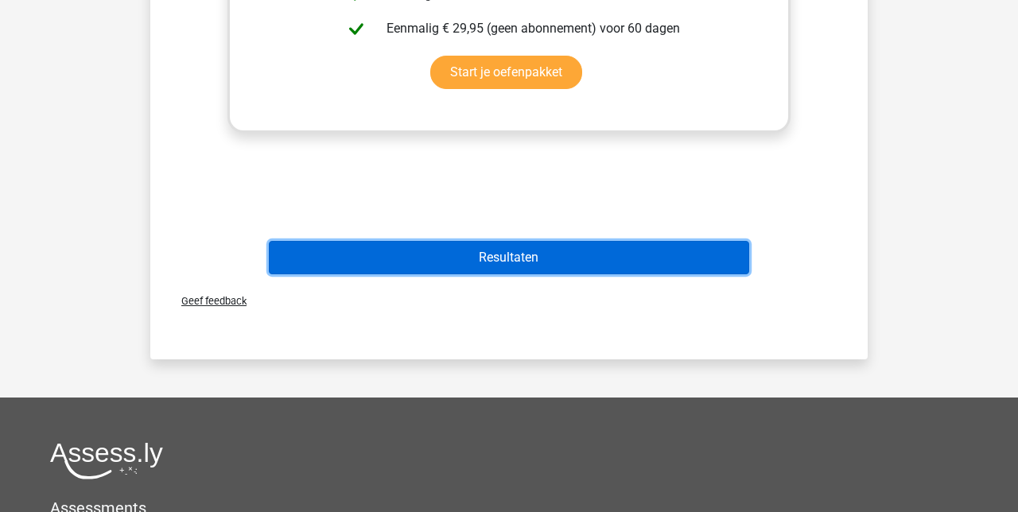
click at [507, 251] on button "Resultaten" at bounding box center [509, 257] width 481 height 33
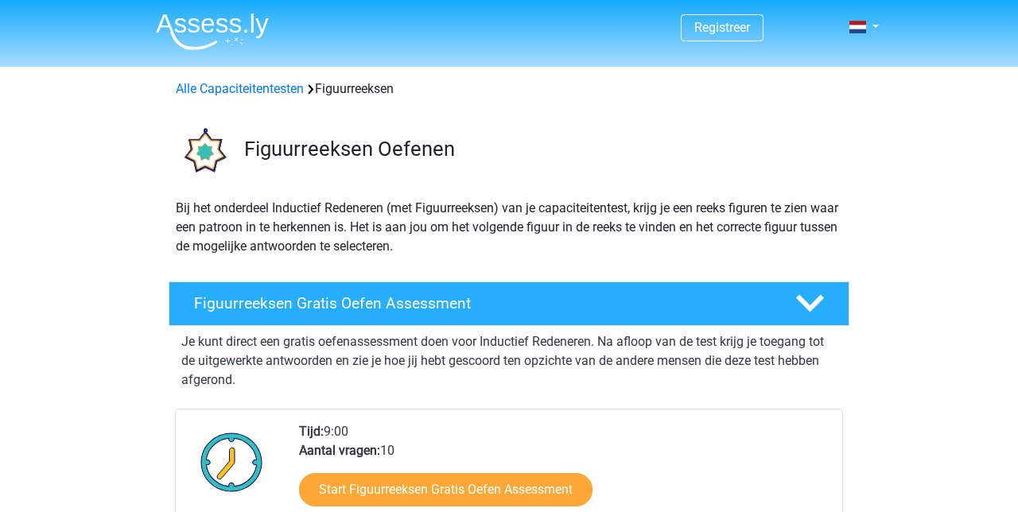
scroll to position [382, 0]
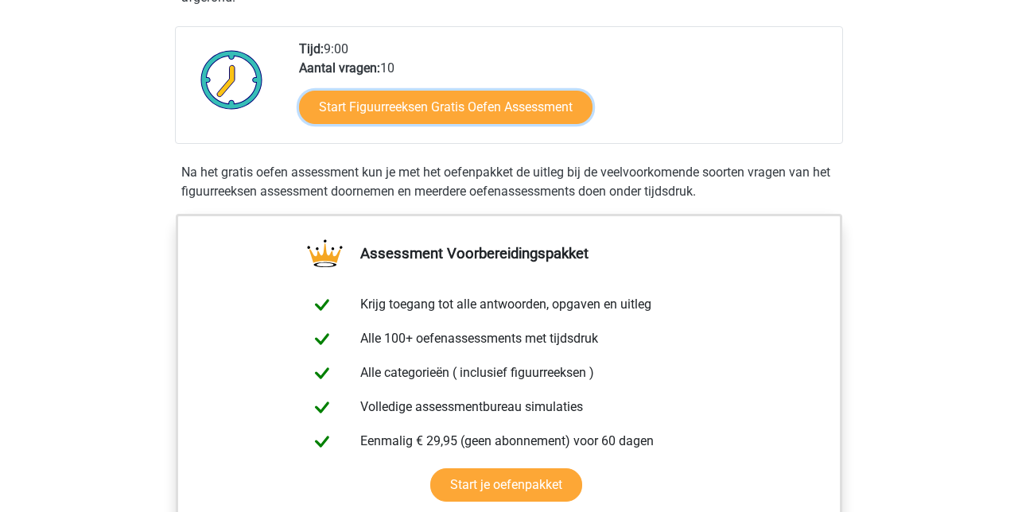
click at [477, 109] on link "Start Figuurreeksen Gratis Oefen Assessment" at bounding box center [445, 107] width 293 height 33
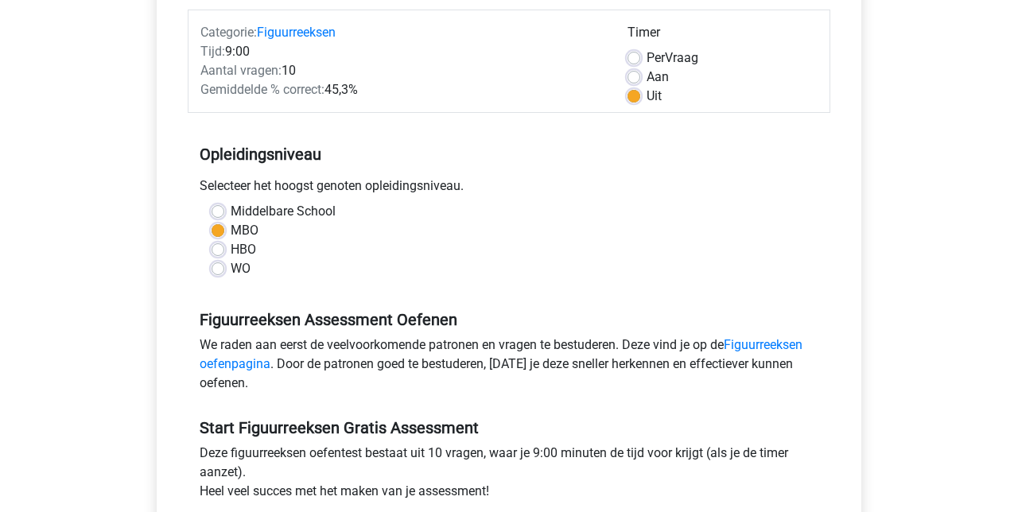
scroll to position [196, 0]
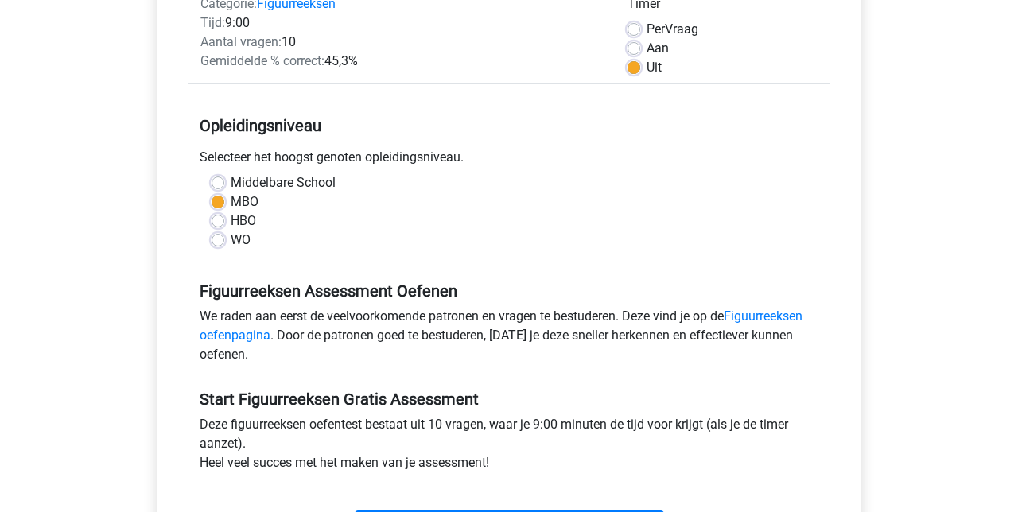
scroll to position [262, 0]
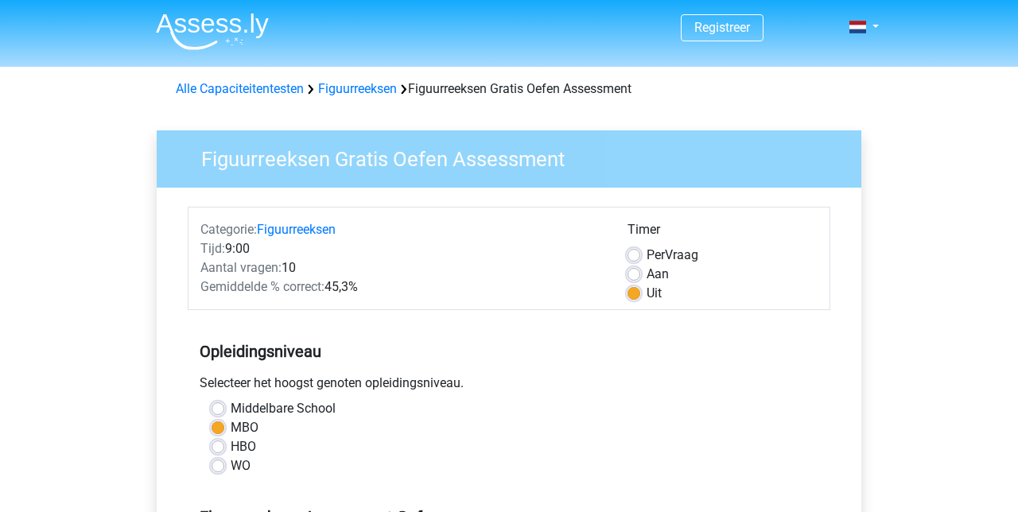
scroll to position [204, 0]
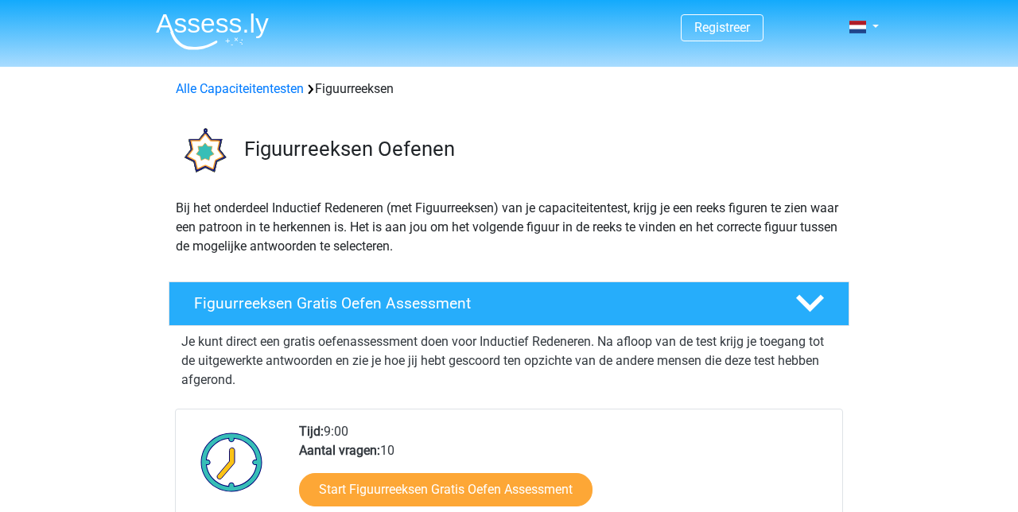
scroll to position [921, 0]
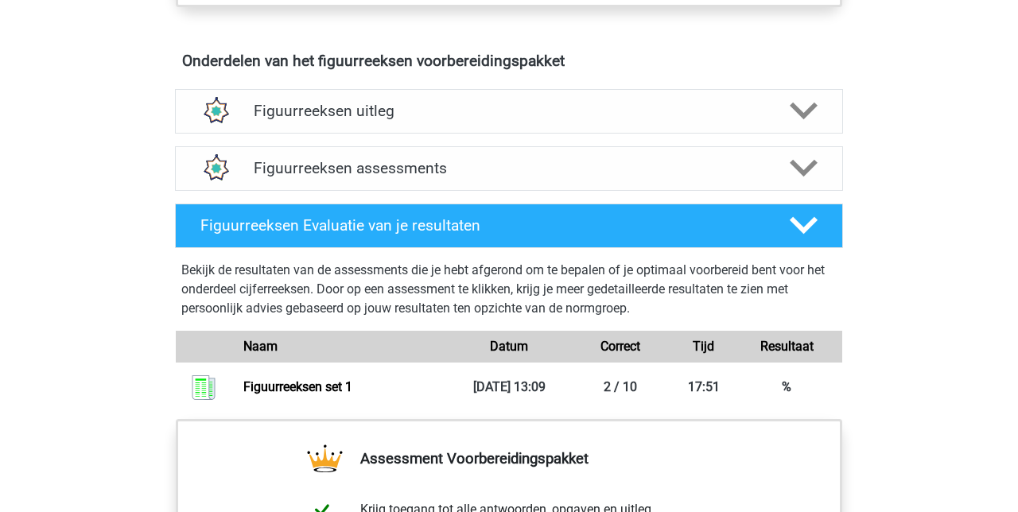
click at [956, 405] on div "Registreer Nederlands English" at bounding box center [509, 143] width 1018 height 2129
